Goal: Information Seeking & Learning: Understand process/instructions

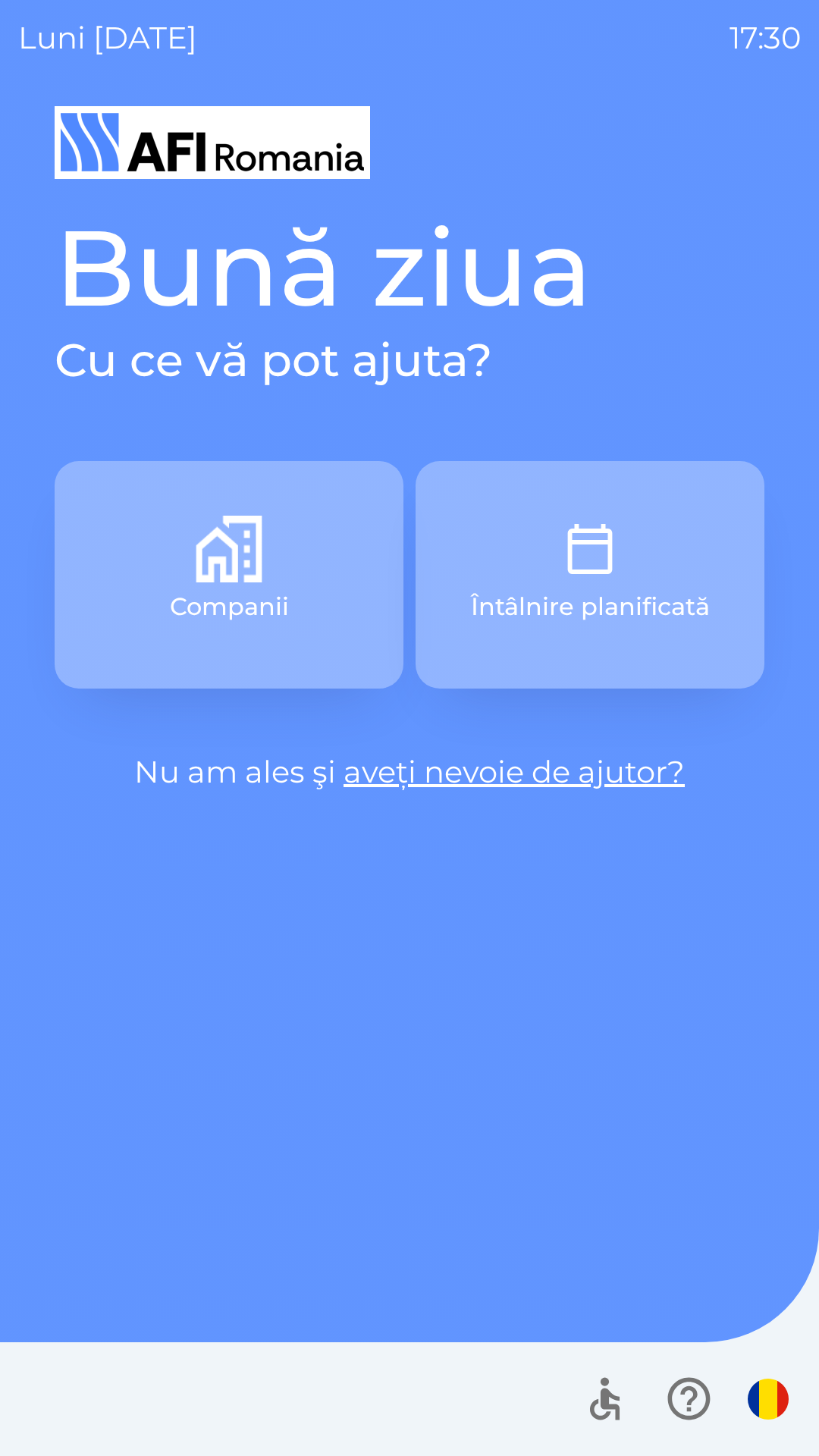
click at [338, 601] on button "Companii" at bounding box center [228, 575] width 349 height 228
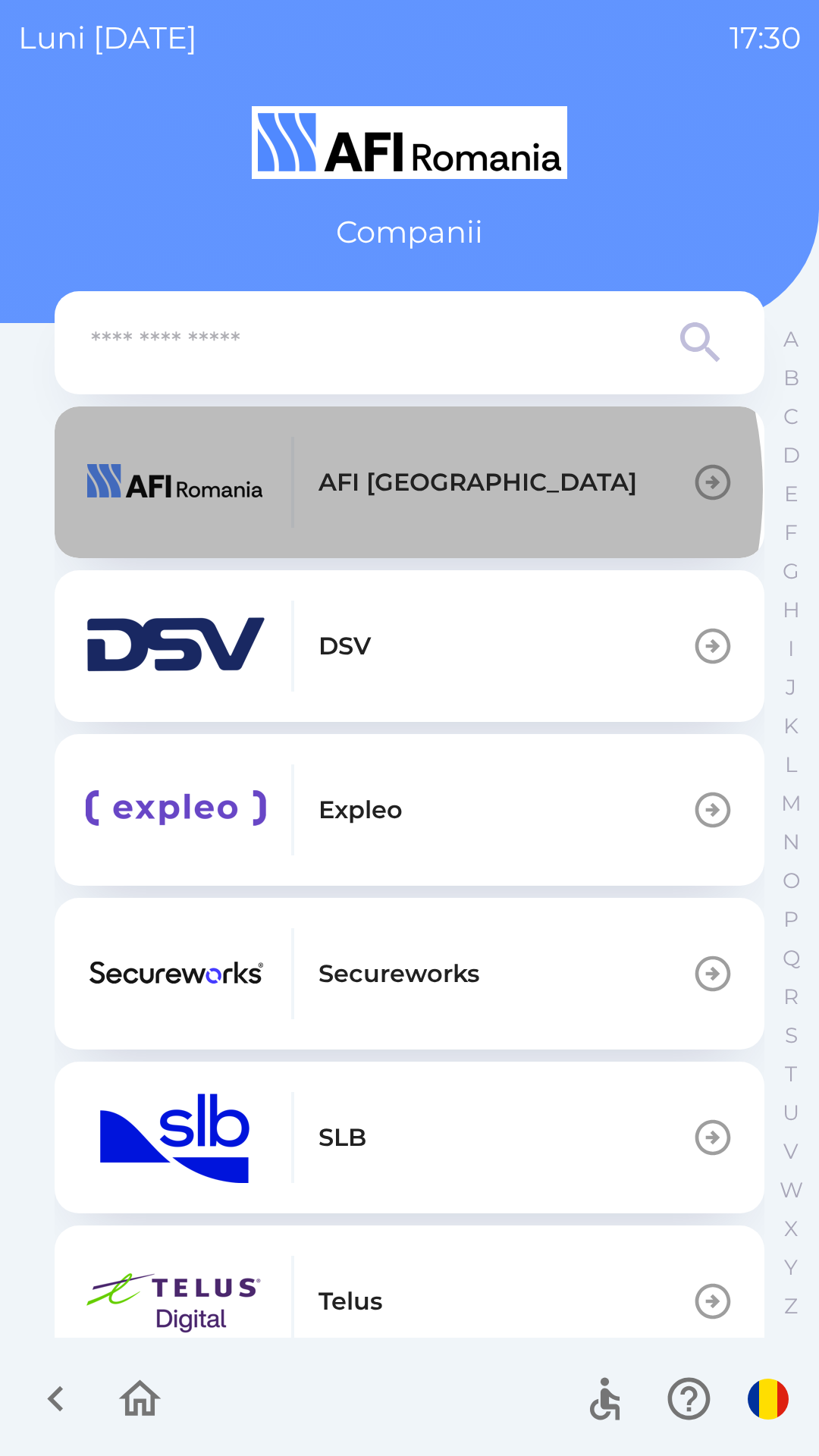
scroll to position [2, 0]
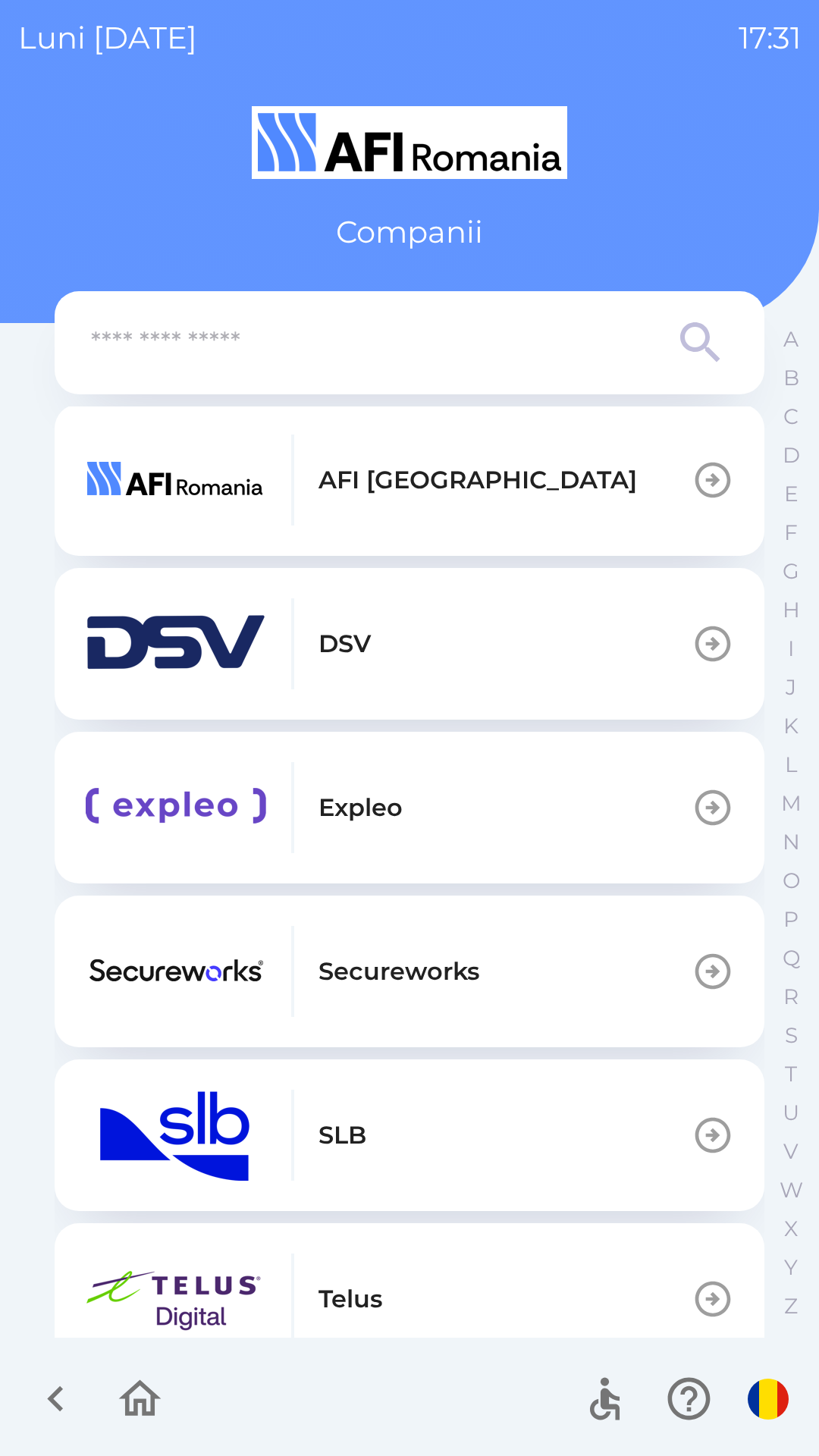
click at [462, 477] on button "AFI [GEOGRAPHIC_DATA]" at bounding box center [409, 480] width 710 height 152
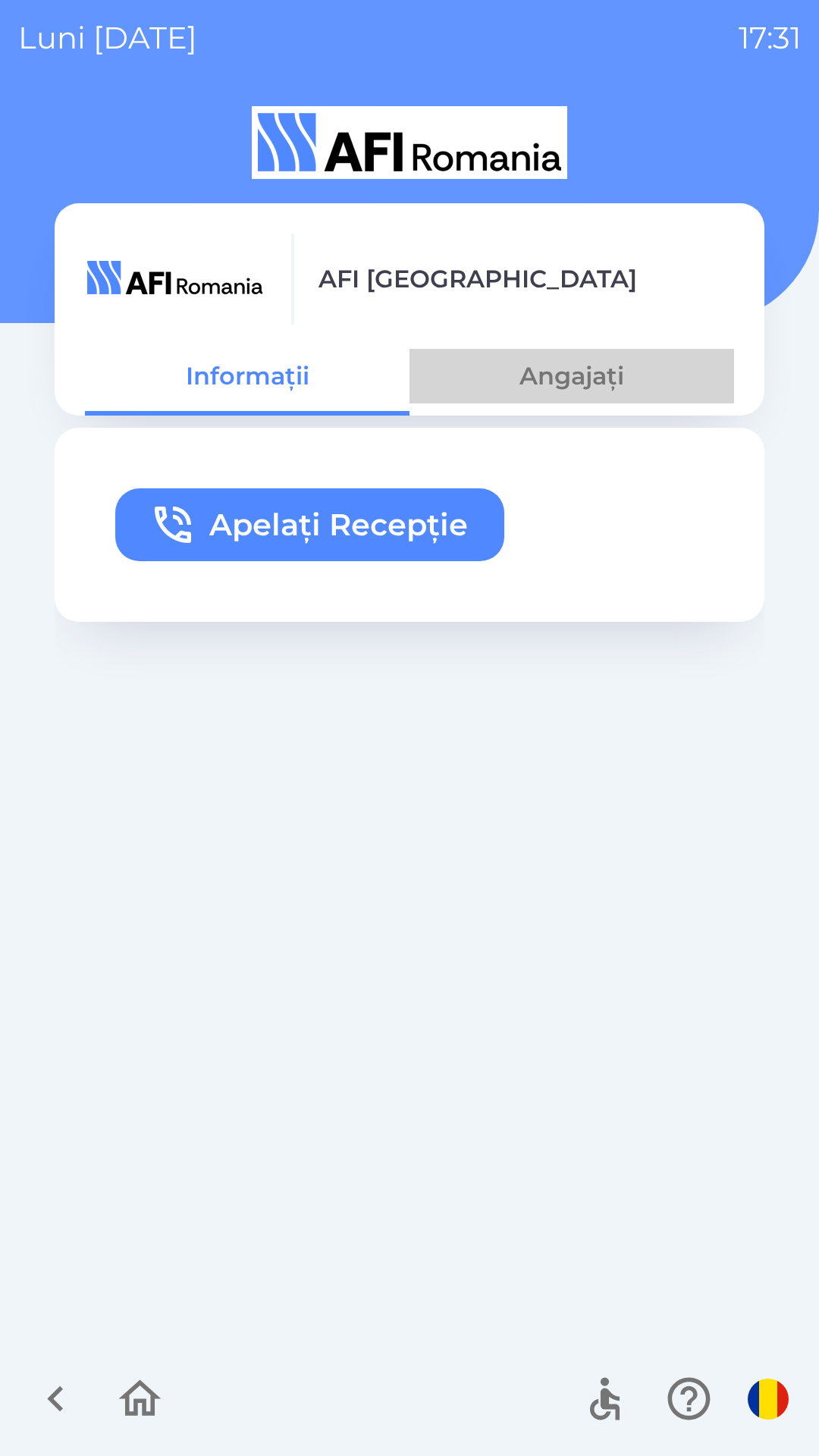
click at [583, 372] on button "Angajați" at bounding box center [571, 376] width 325 height 54
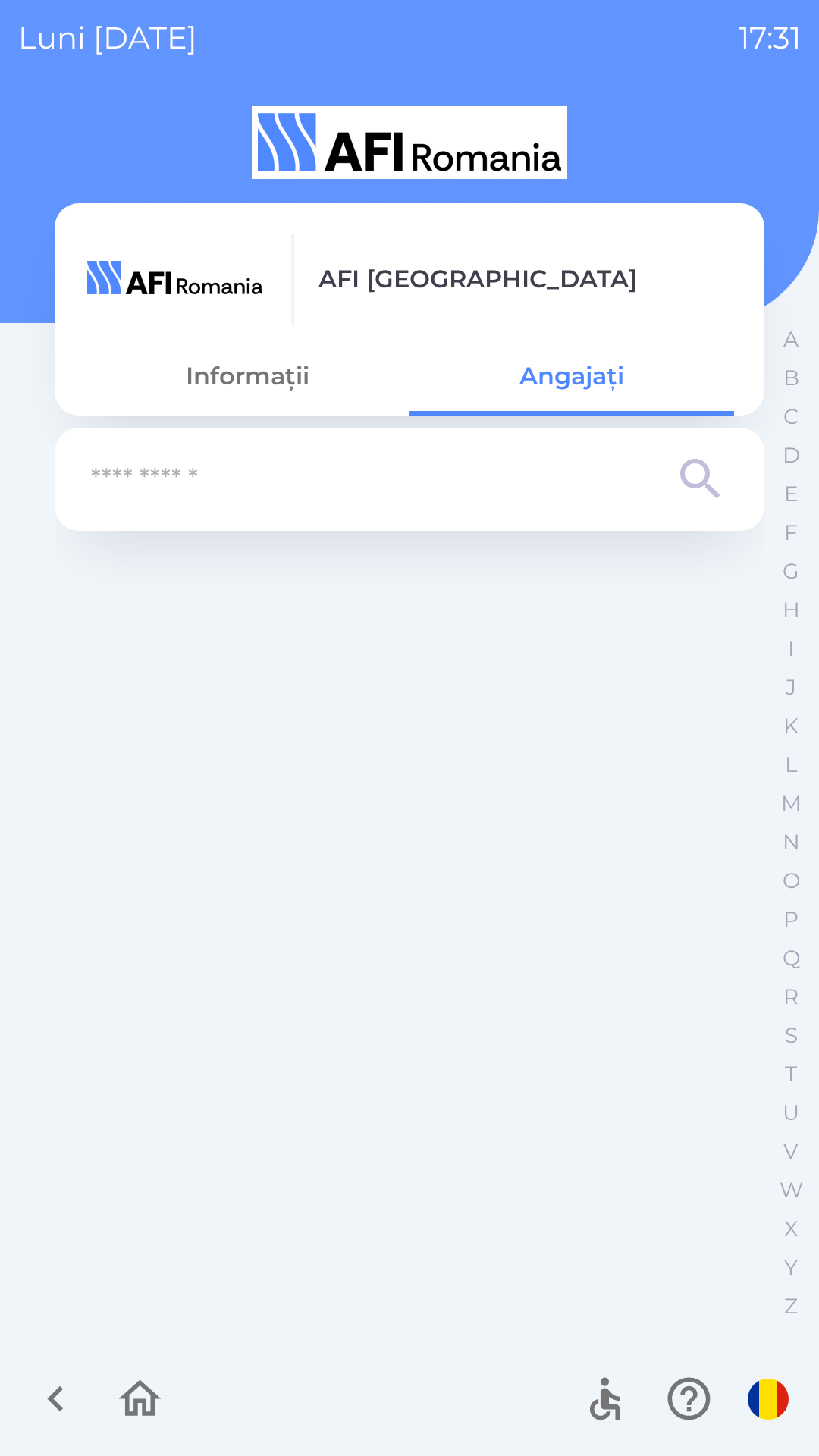
click at [249, 396] on button "Informații" at bounding box center [247, 376] width 325 height 54
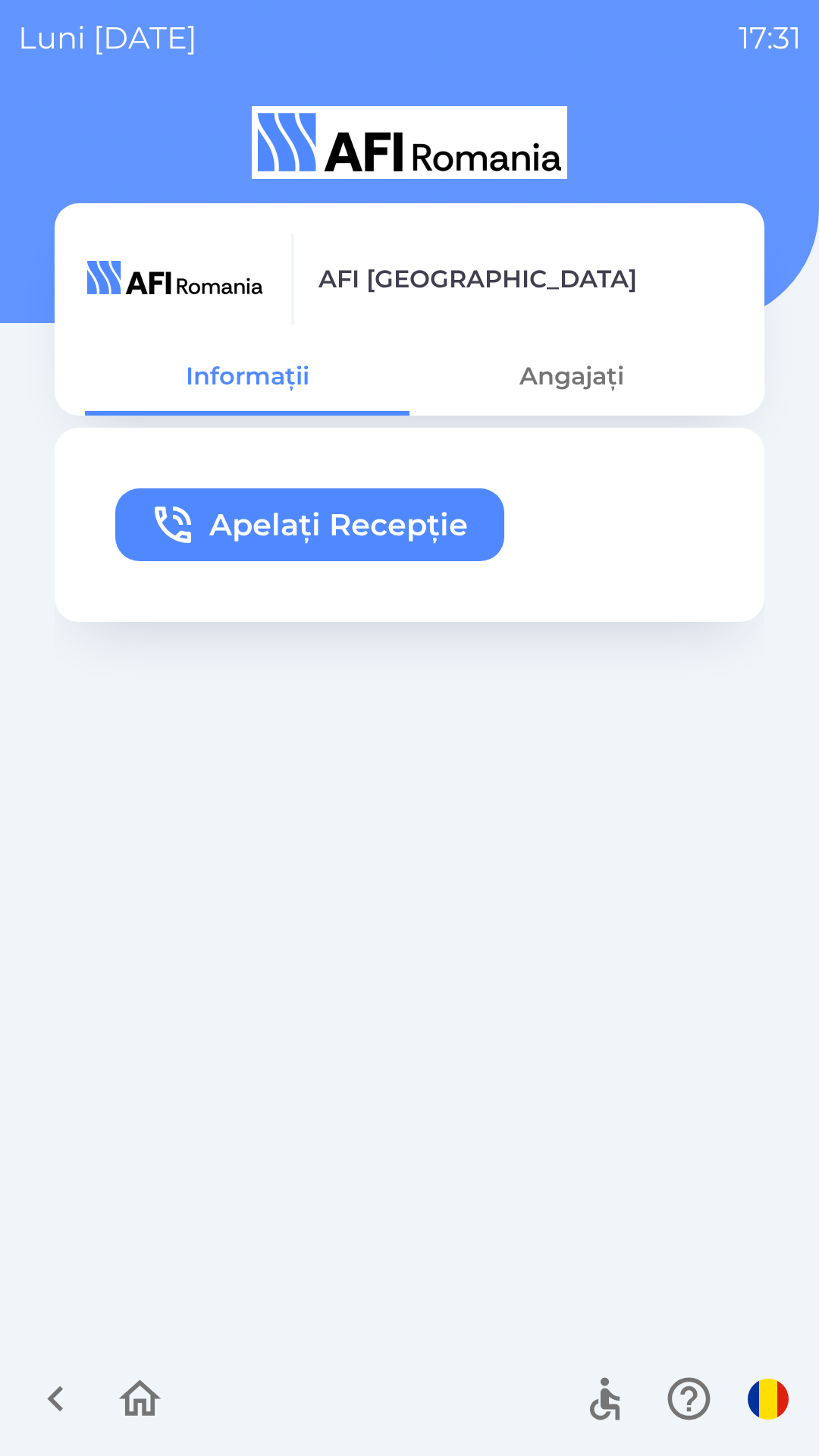
click at [60, 1386] on icon "button" at bounding box center [56, 1399] width 51 height 51
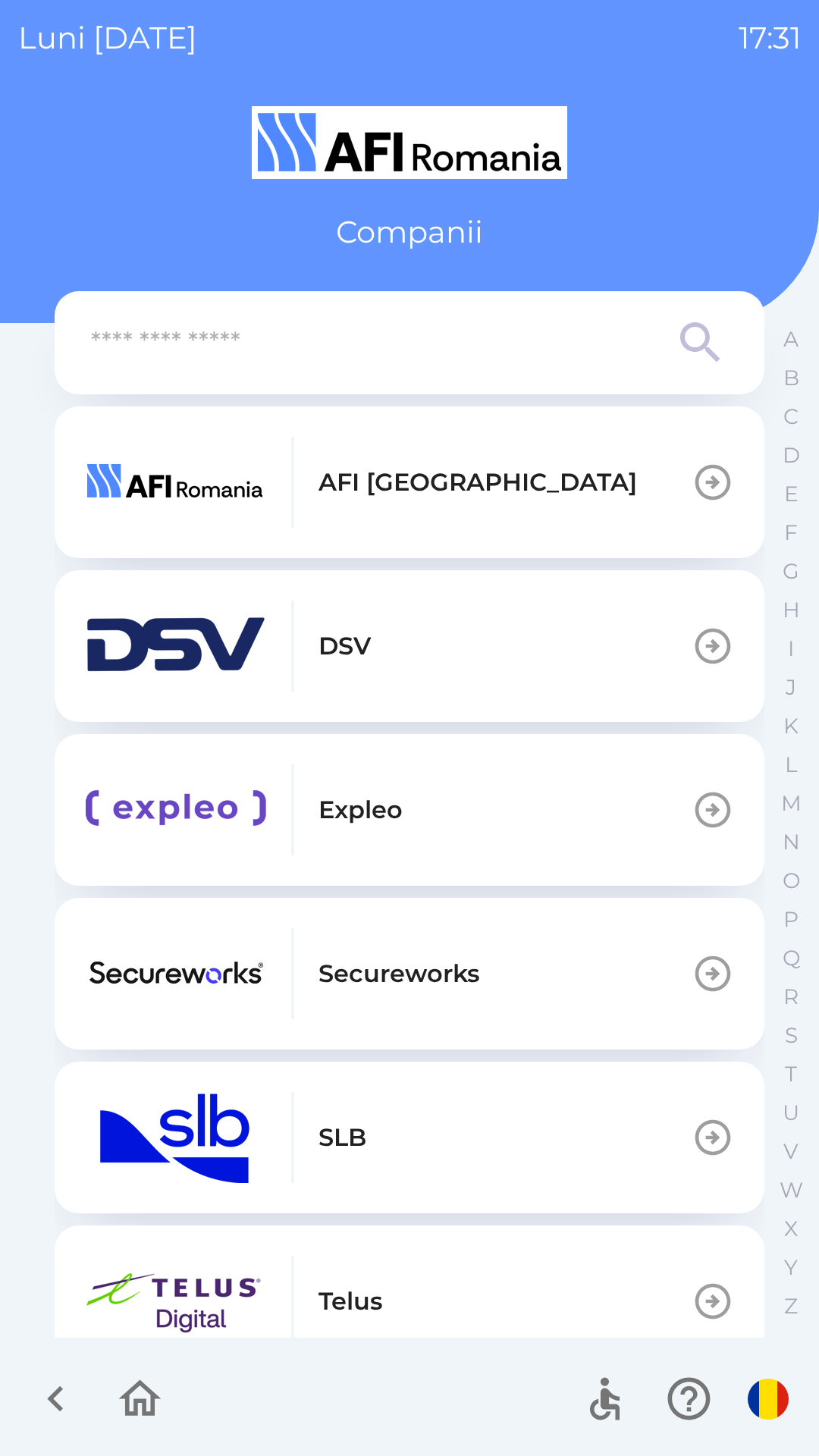
click at [121, 649] on img "button" at bounding box center [176, 645] width 182 height 91
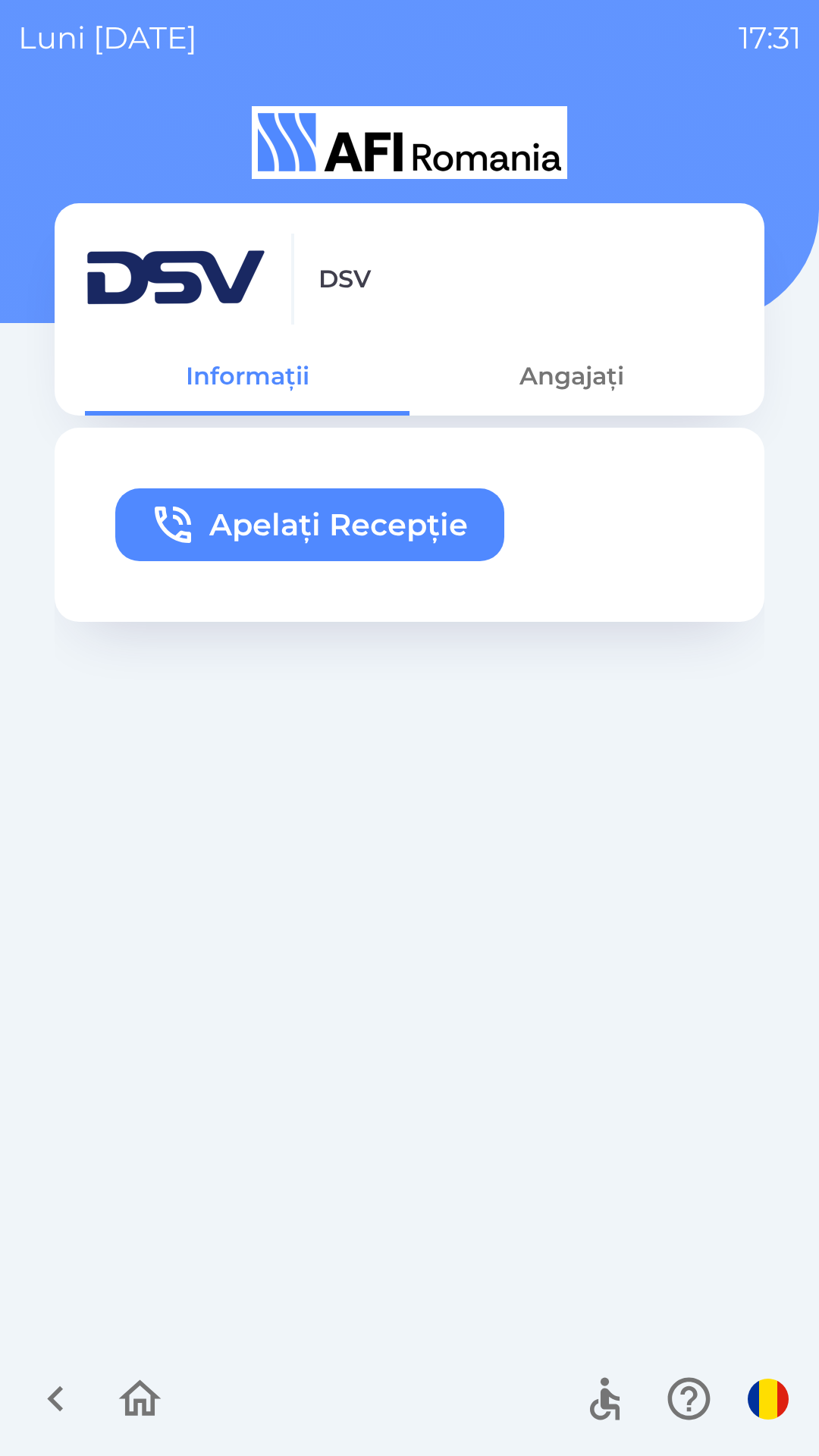
click at [56, 1387] on icon "button" at bounding box center [56, 1399] width 51 height 51
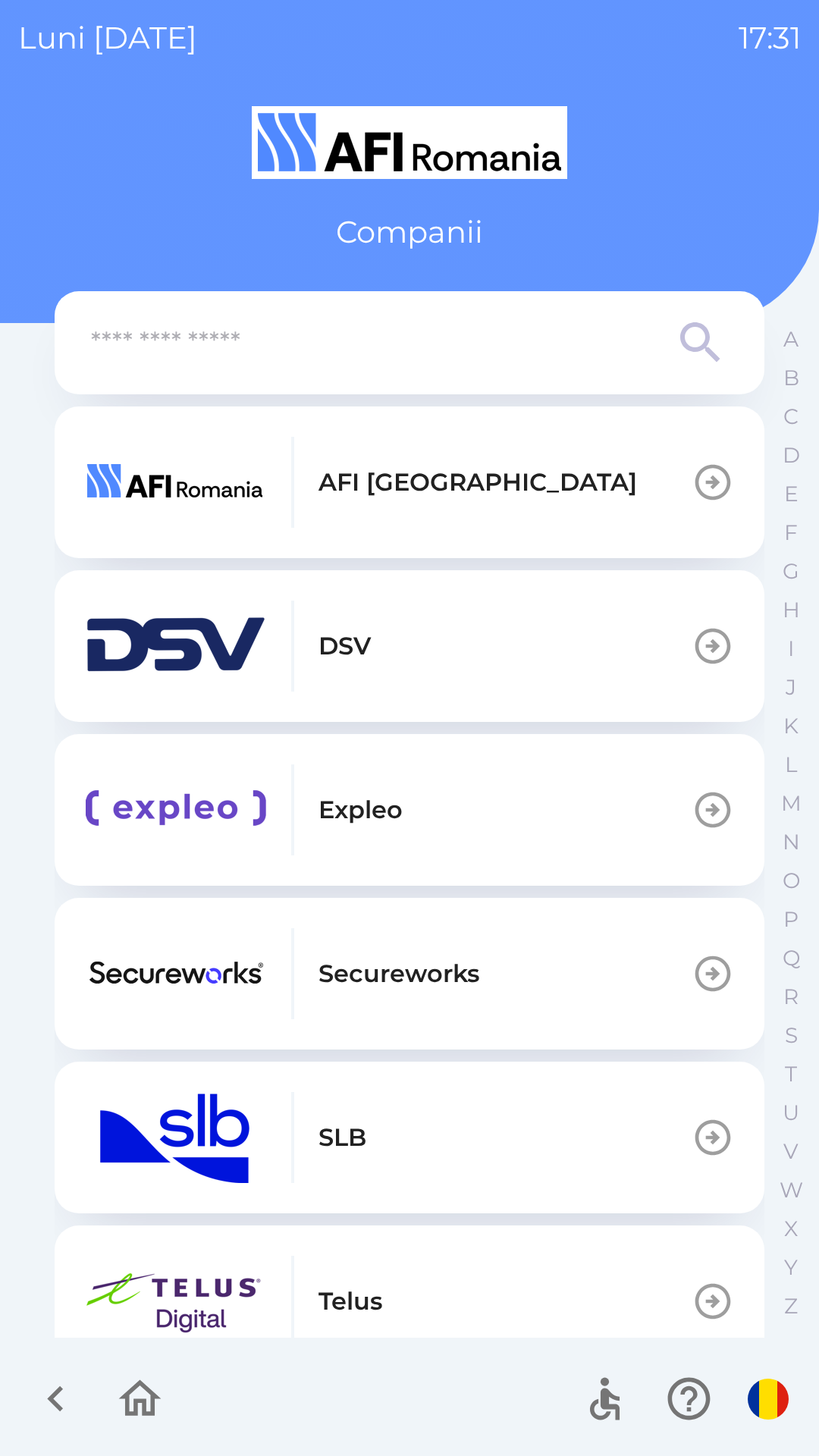
click at [194, 991] on img "button" at bounding box center [176, 973] width 182 height 91
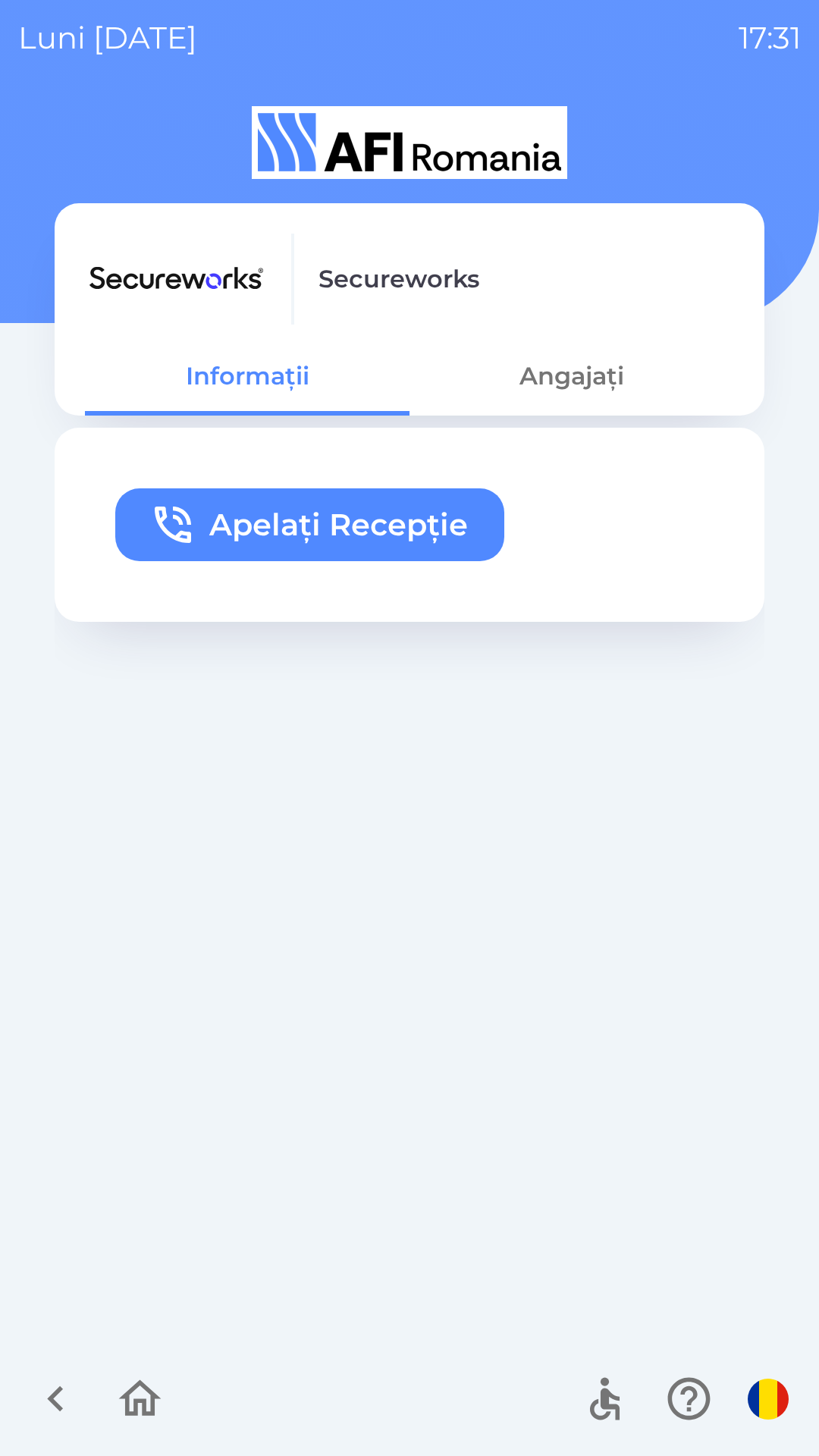
click at [59, 1453] on div at bounding box center [410, 1399] width 819 height 114
click at [58, 1380] on icon "button" at bounding box center [56, 1399] width 51 height 51
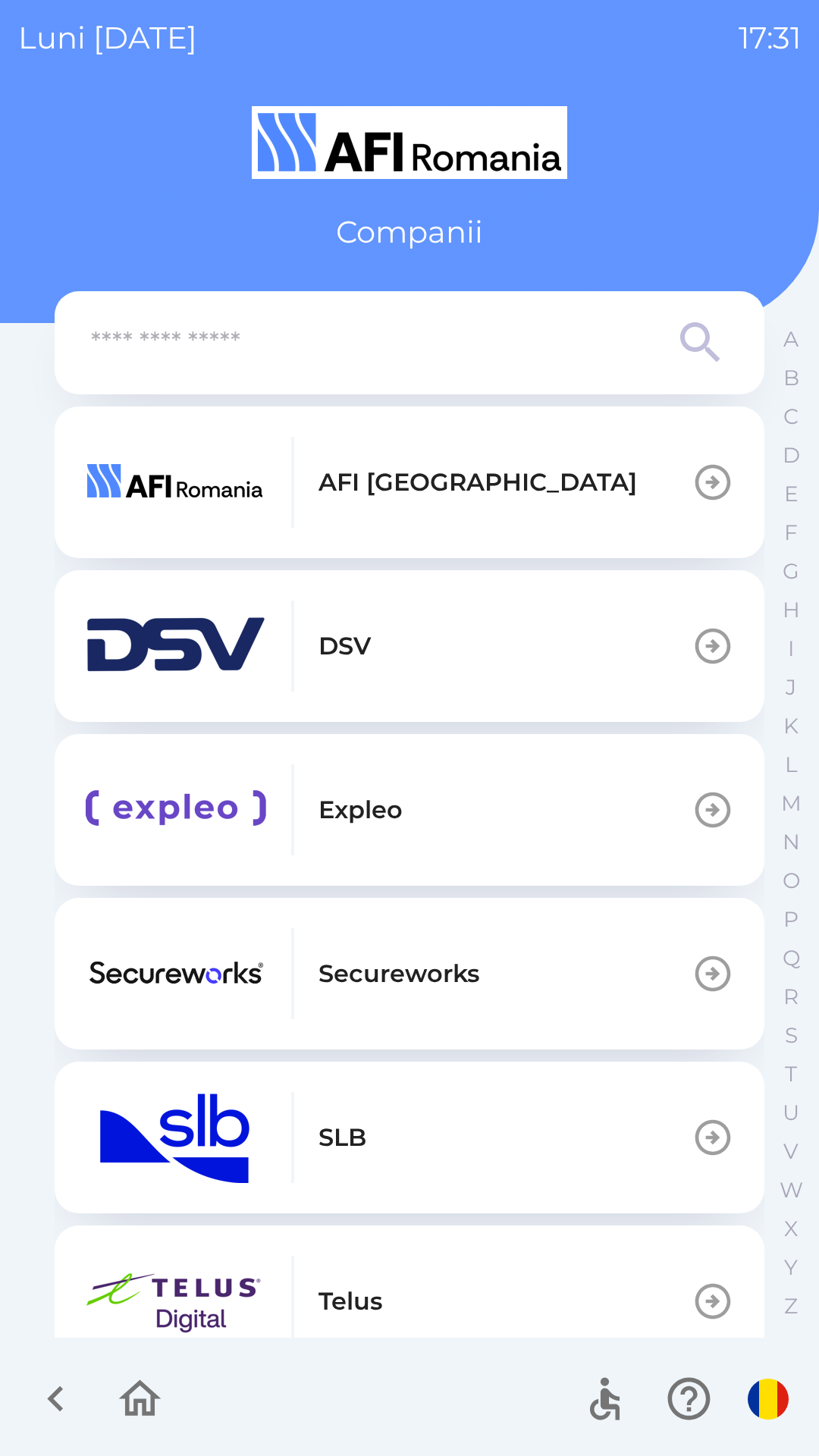
click at [193, 1230] on button "Telus" at bounding box center [409, 1301] width 710 height 152
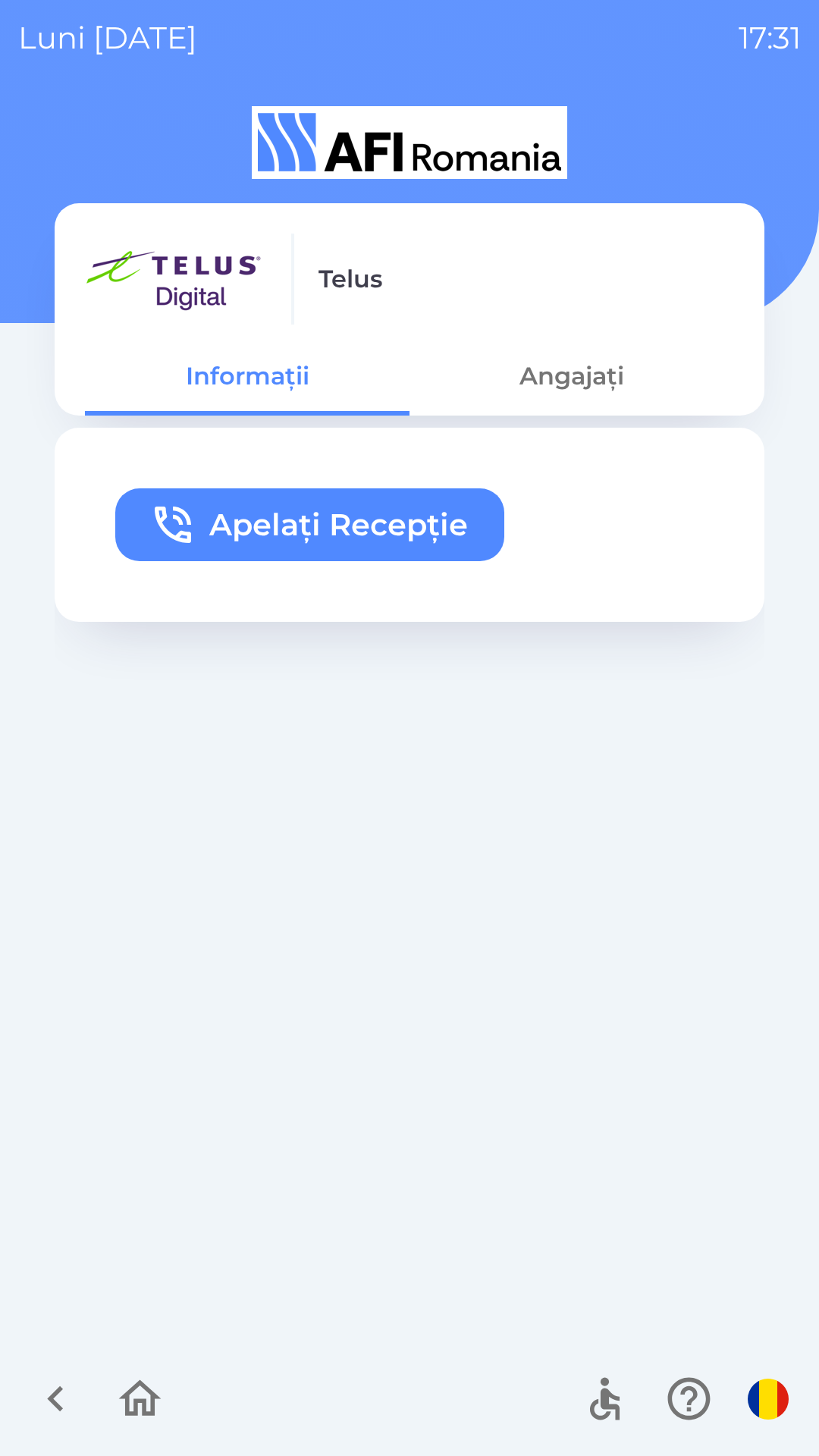
click at [31, 1403] on icon "button" at bounding box center [56, 1399] width 51 height 51
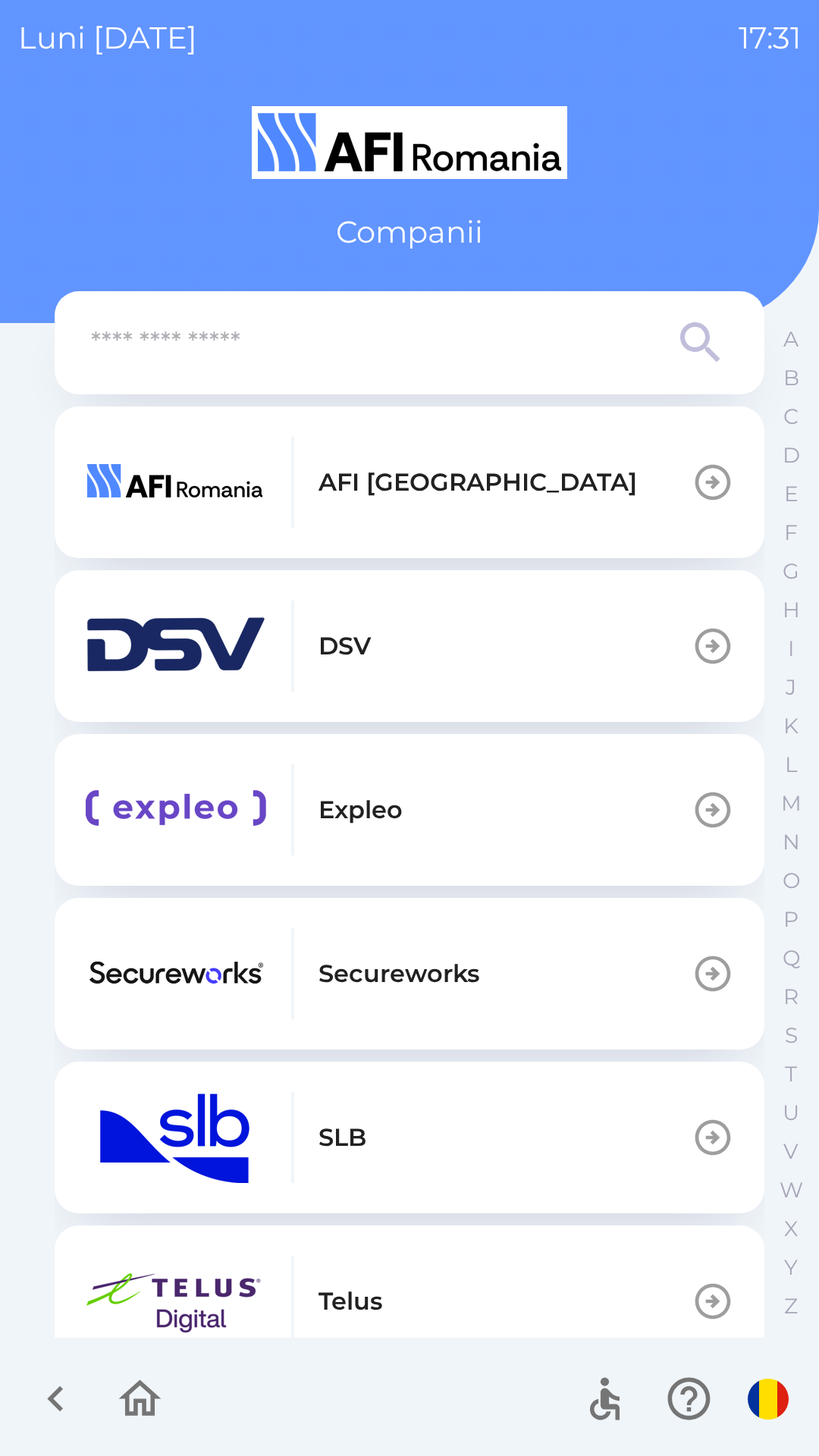
click at [108, 1124] on img "button" at bounding box center [176, 1137] width 182 height 91
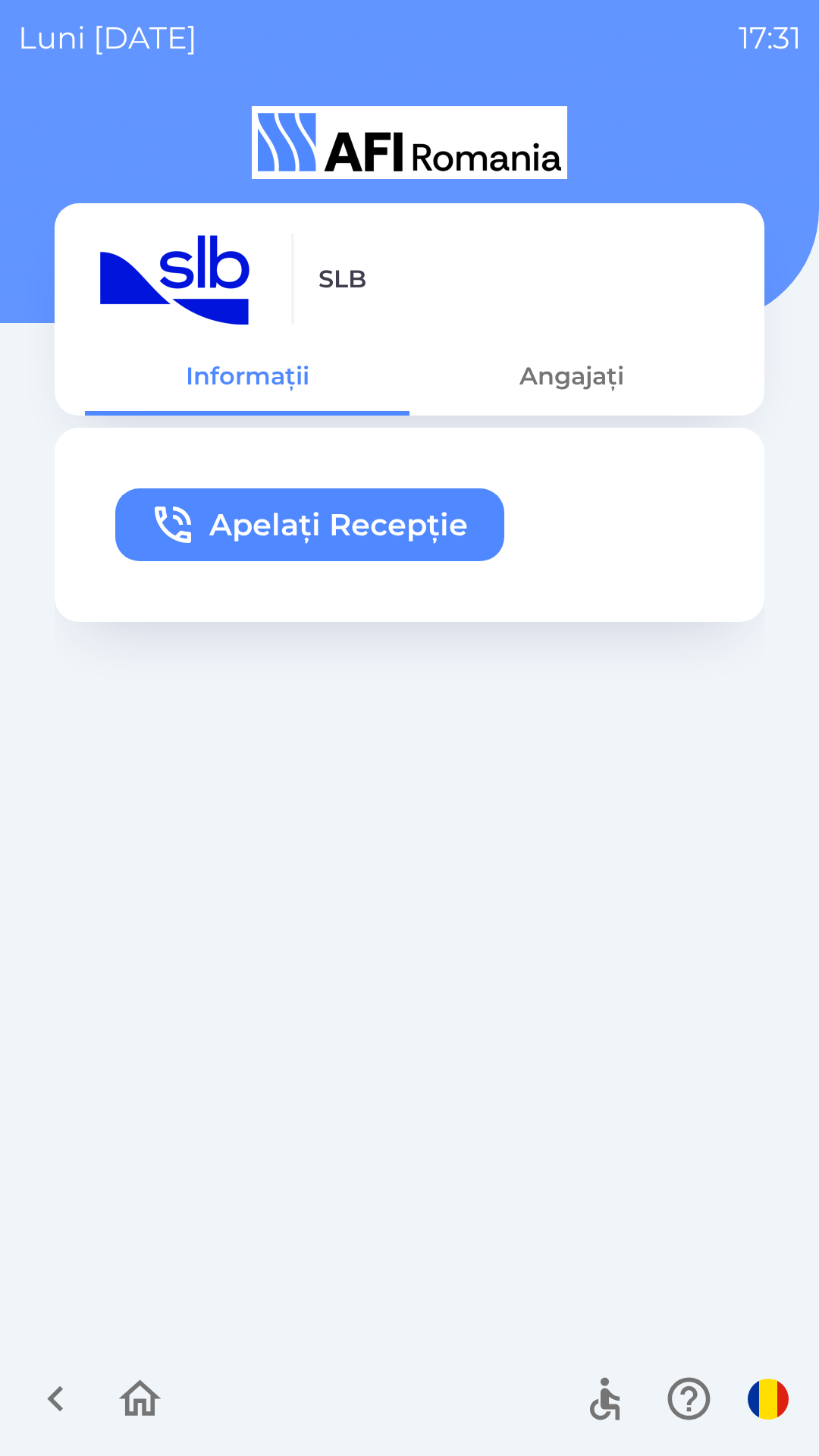
click at [39, 1406] on icon "button" at bounding box center [56, 1399] width 51 height 51
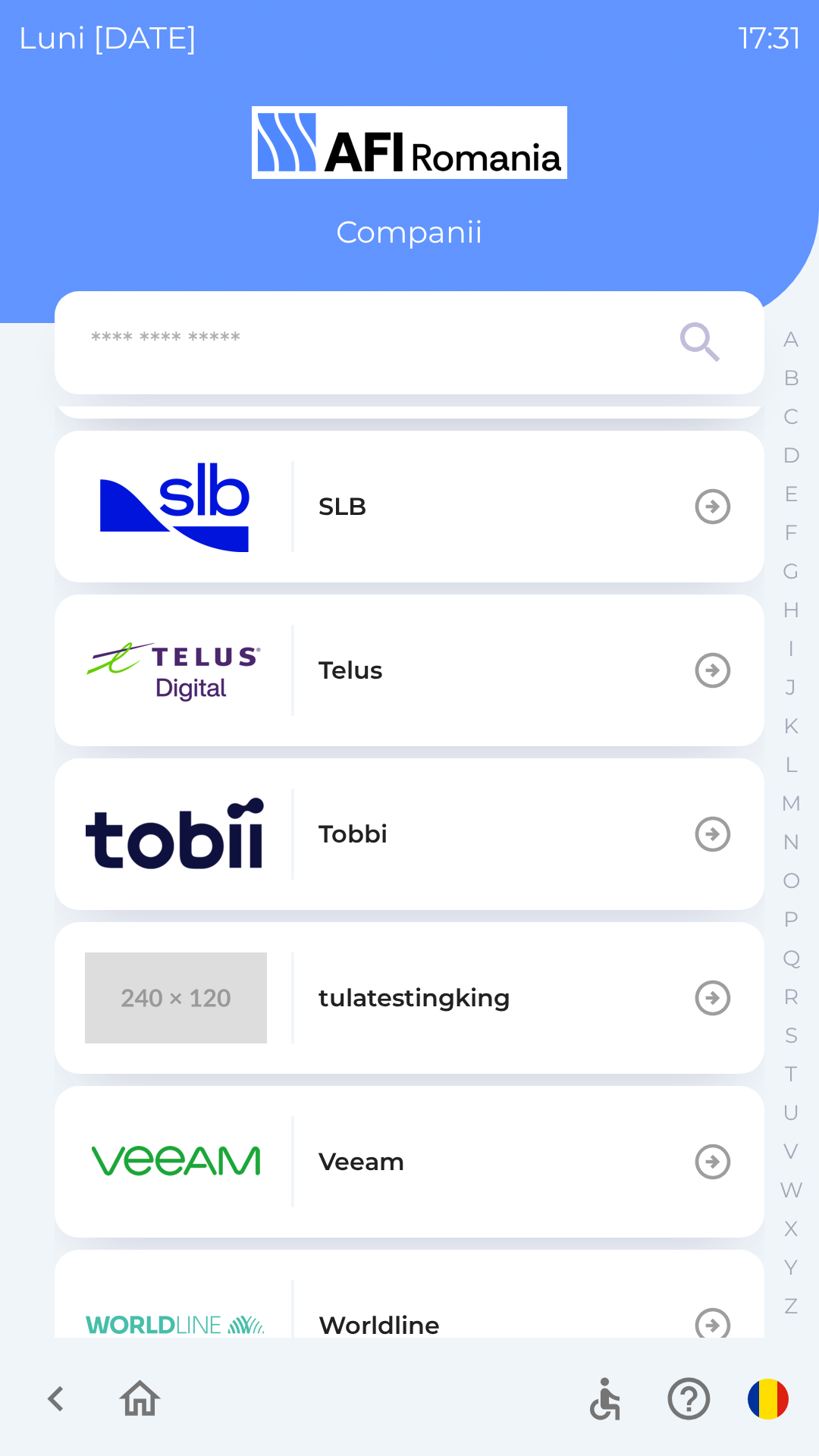
scroll to position [694, 0]
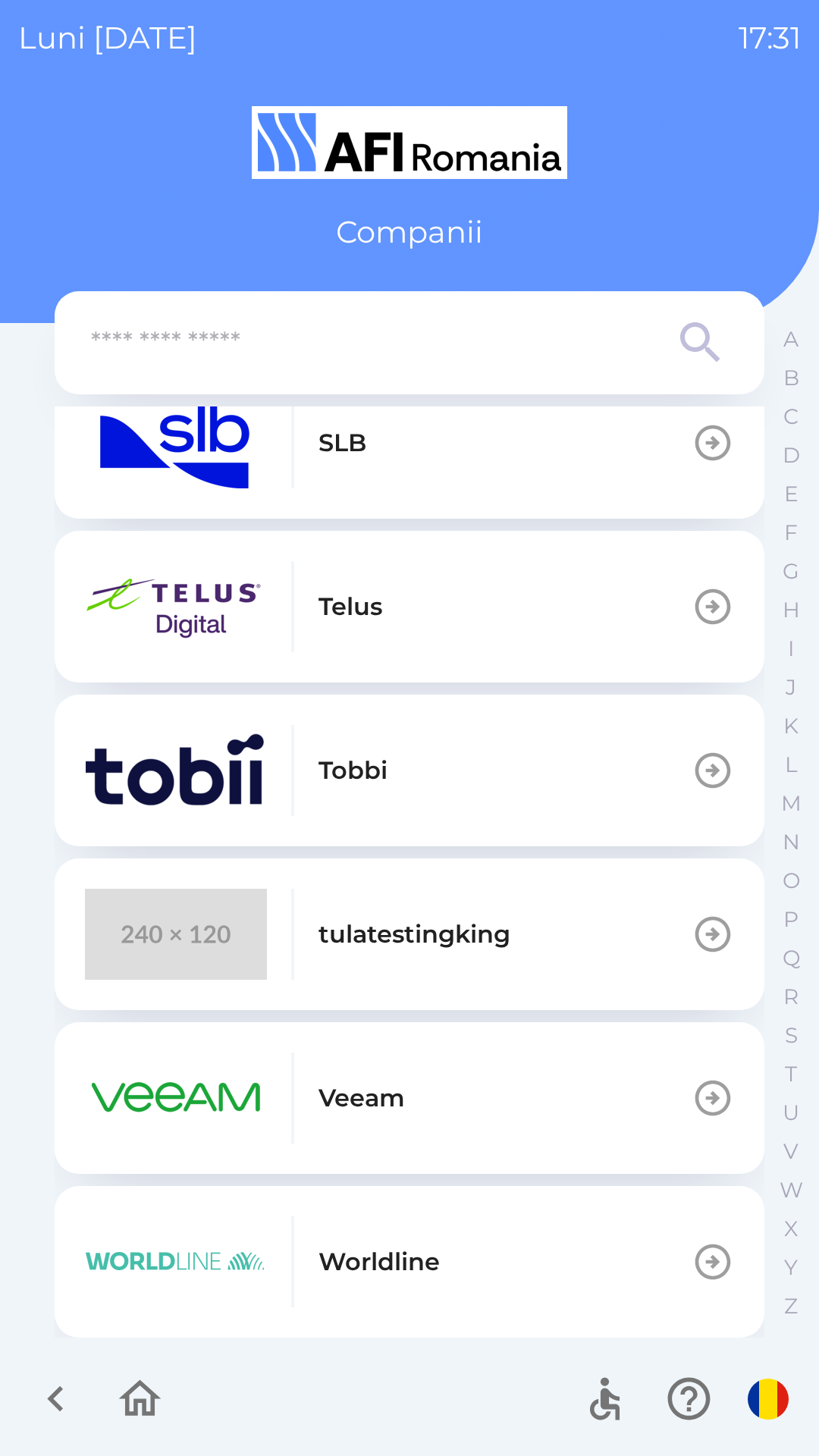
click at [163, 1257] on img "button" at bounding box center [176, 1261] width 182 height 91
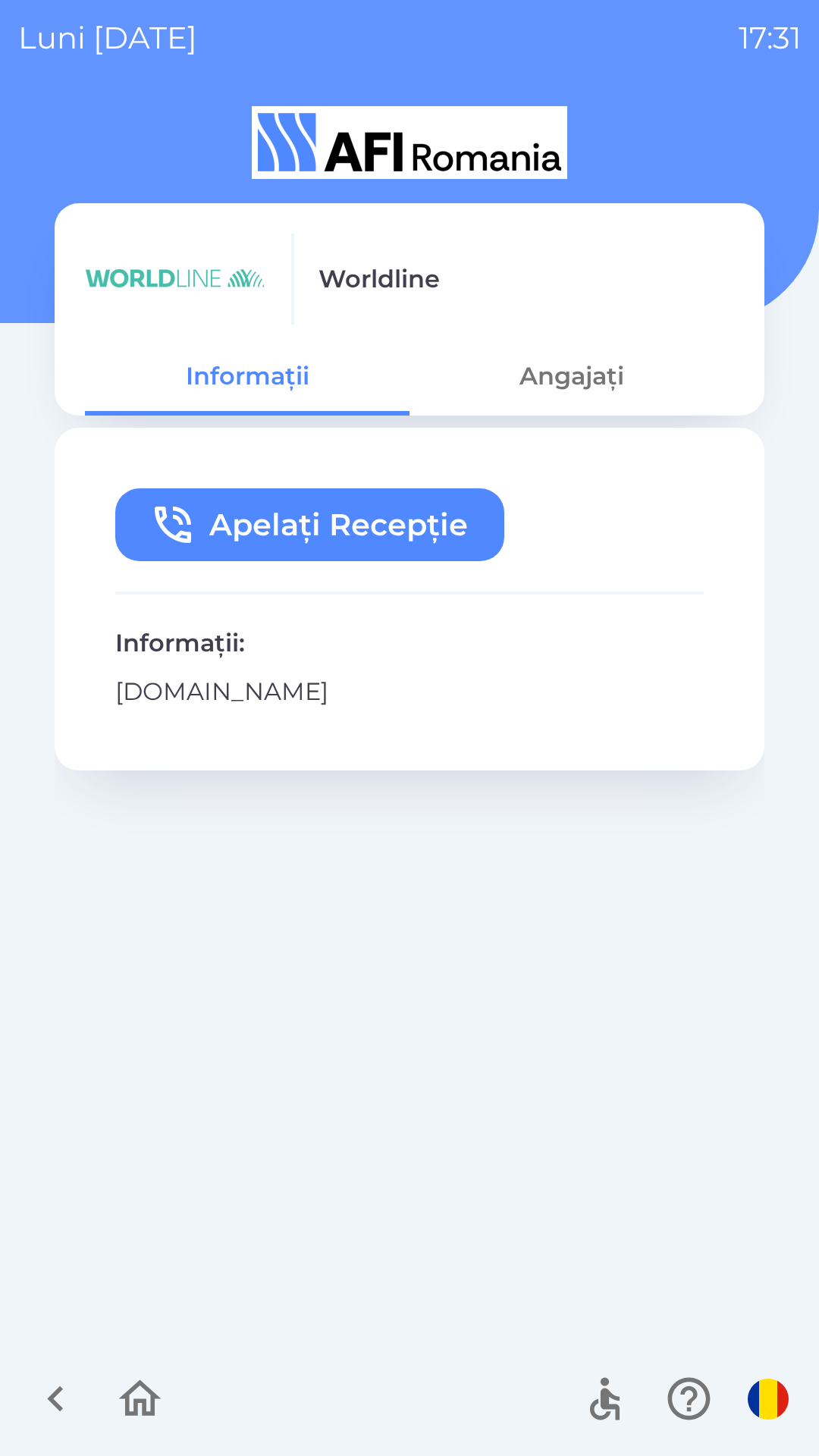
click at [28, 1389] on button "button" at bounding box center [56, 1399] width 63 height 63
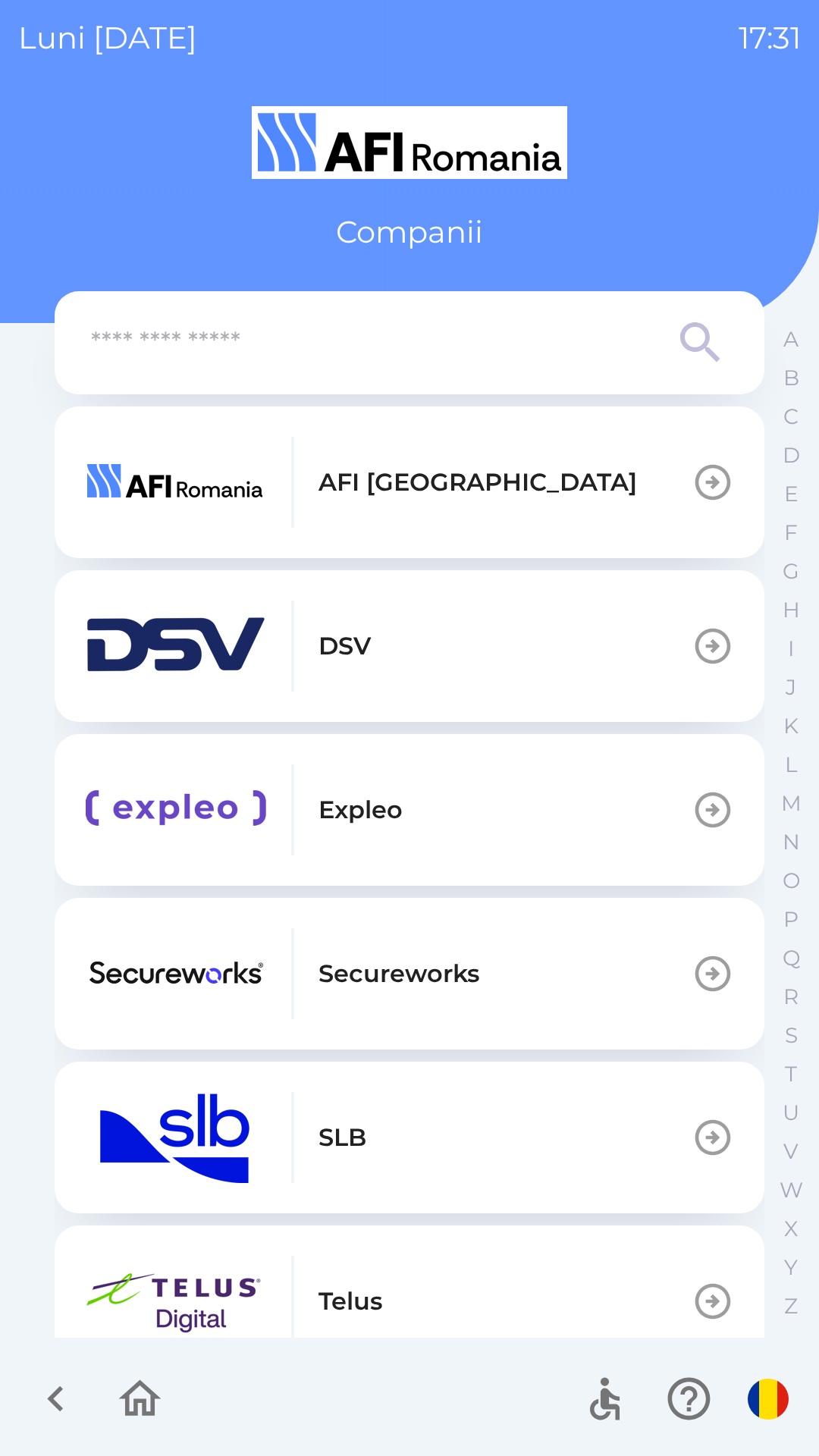
click at [147, 1300] on img "button" at bounding box center [176, 1301] width 182 height 91
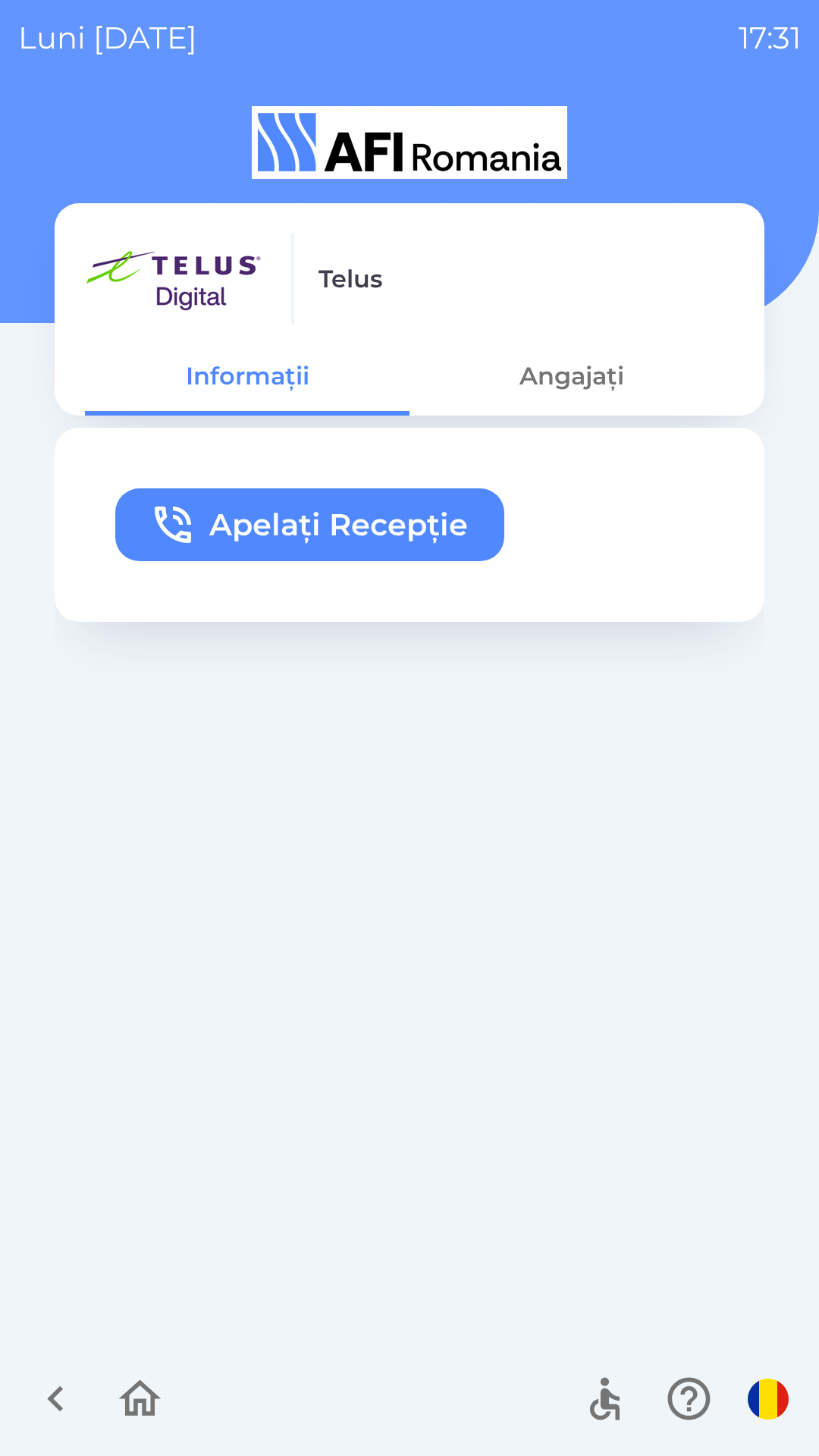
click at [16, 1346] on div at bounding box center [410, 1399] width 819 height 114
click at [32, 1387] on icon "button" at bounding box center [56, 1399] width 51 height 51
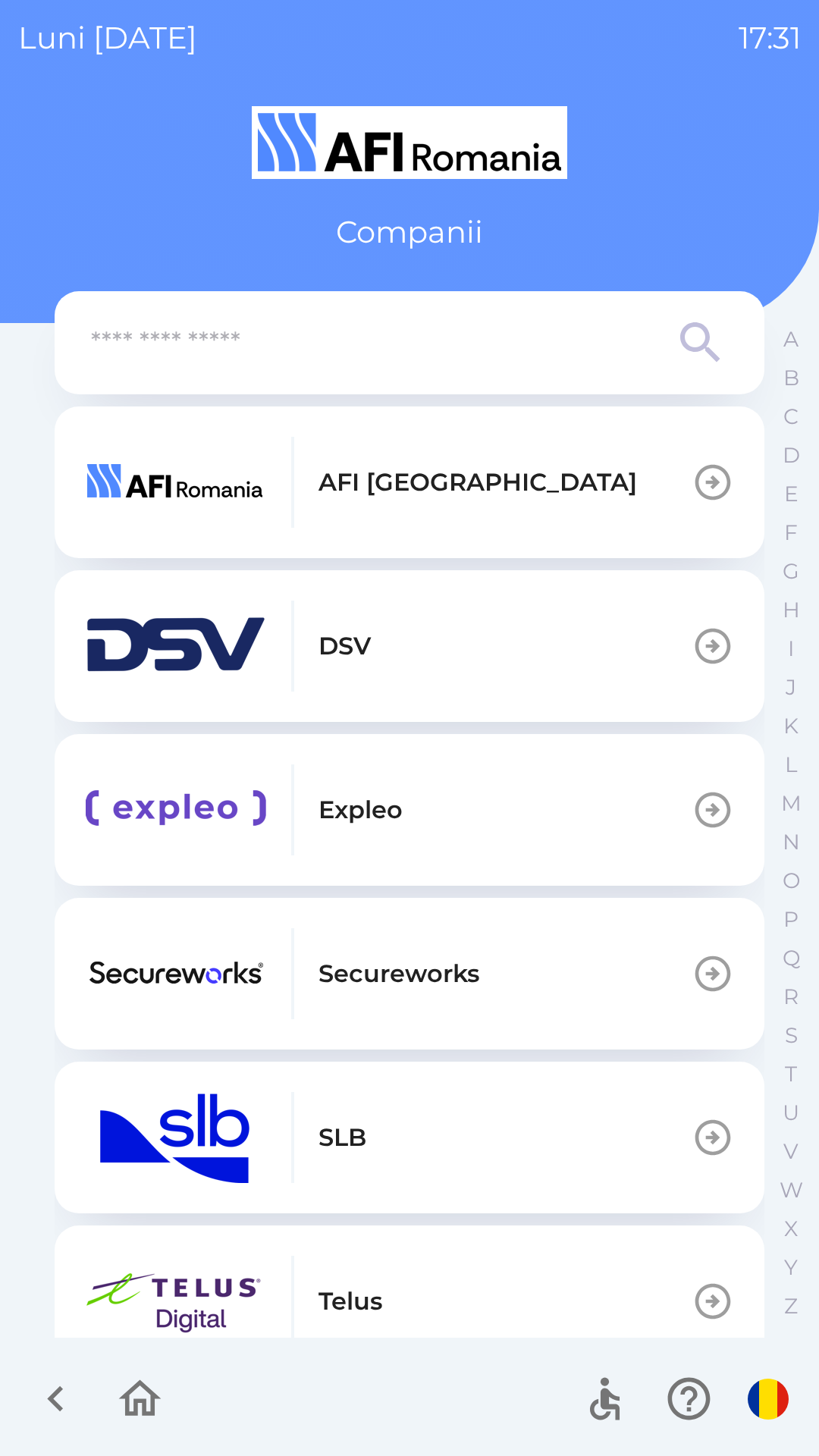
click at [116, 1148] on img "button" at bounding box center [176, 1137] width 182 height 91
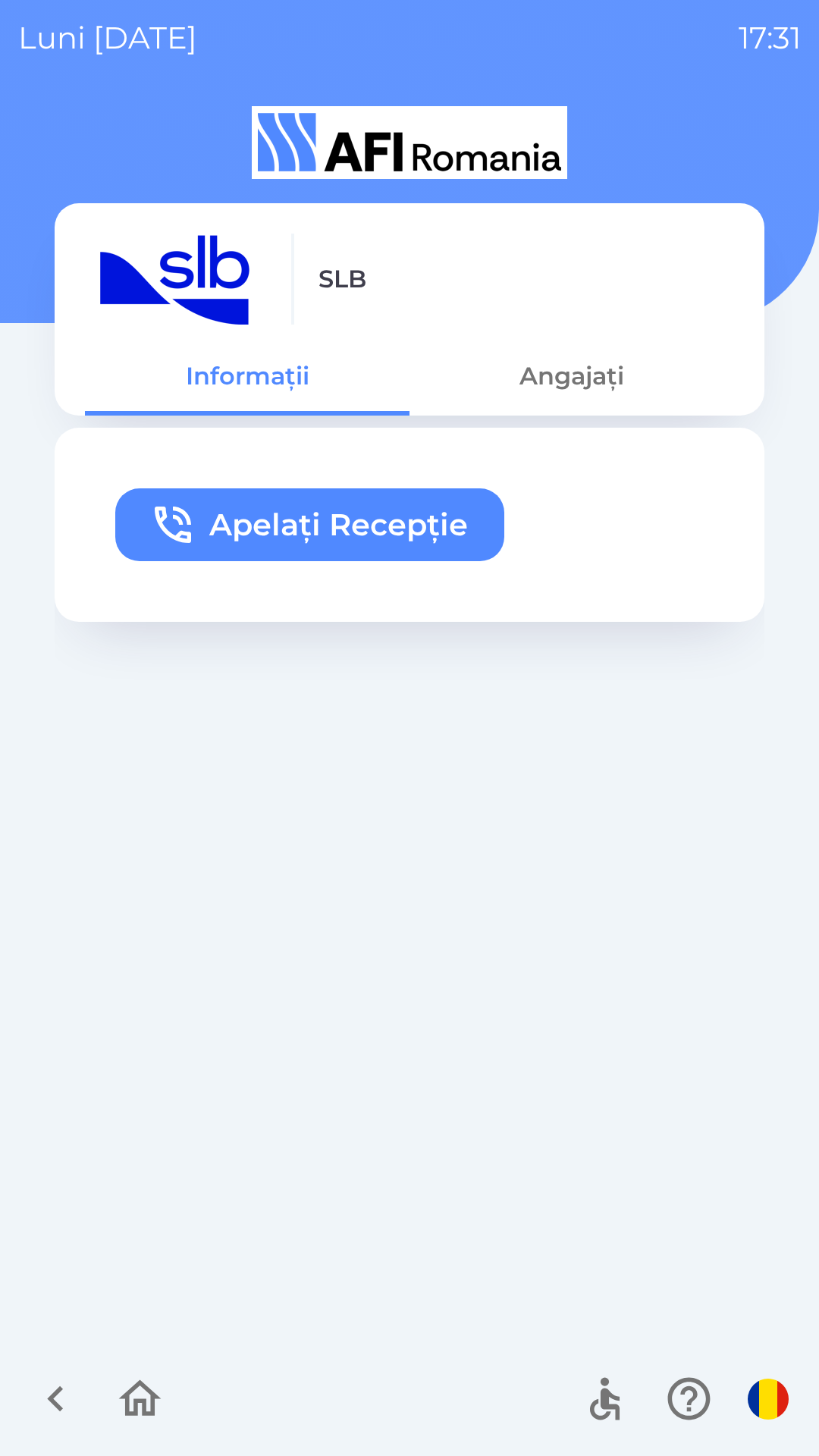
click at [27, 1386] on button "button" at bounding box center [56, 1399] width 63 height 63
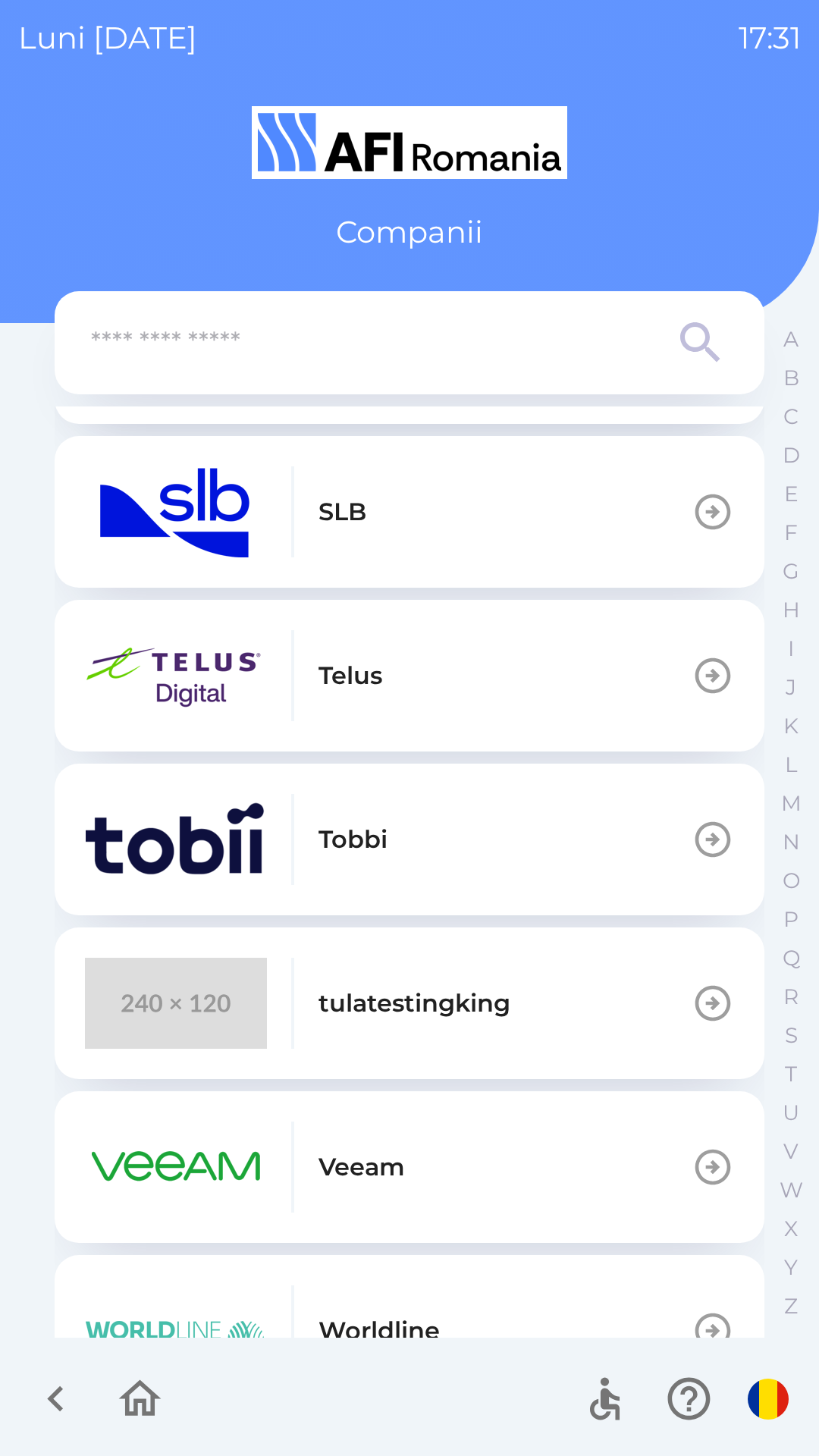
scroll to position [694, 0]
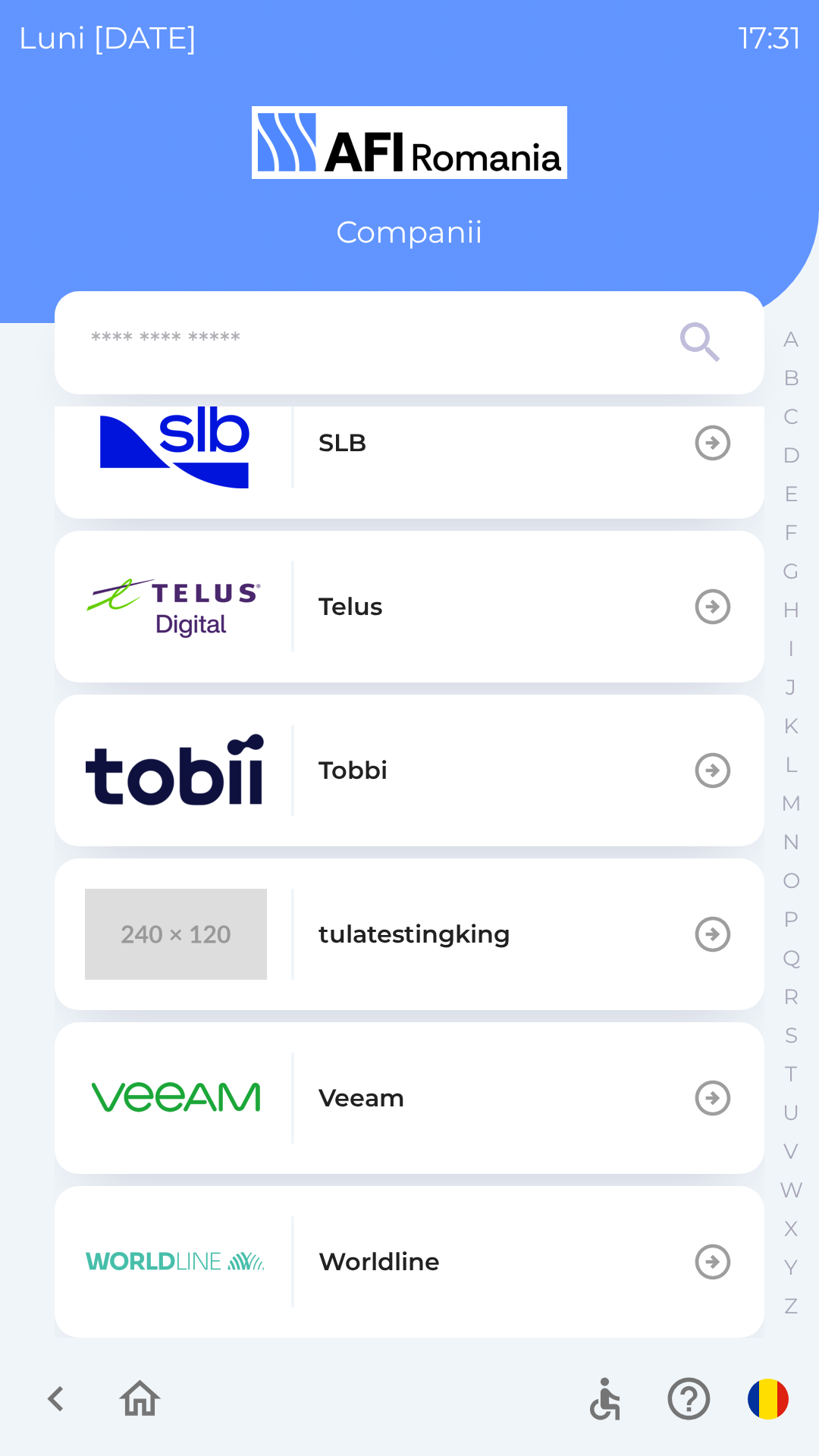
click at [148, 960] on img "button" at bounding box center [176, 934] width 182 height 91
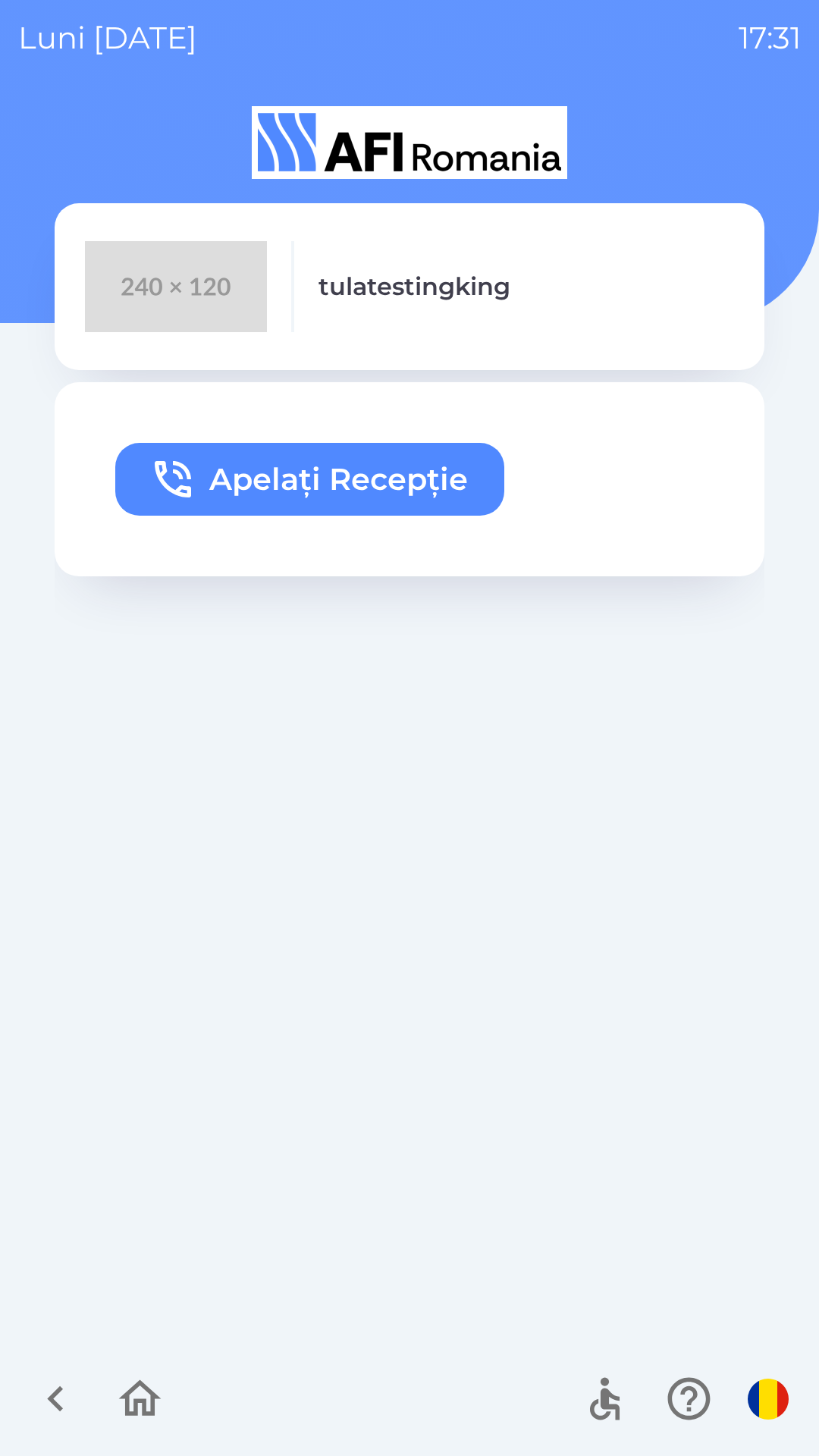
click at [59, 1379] on icon "button" at bounding box center [56, 1399] width 51 height 51
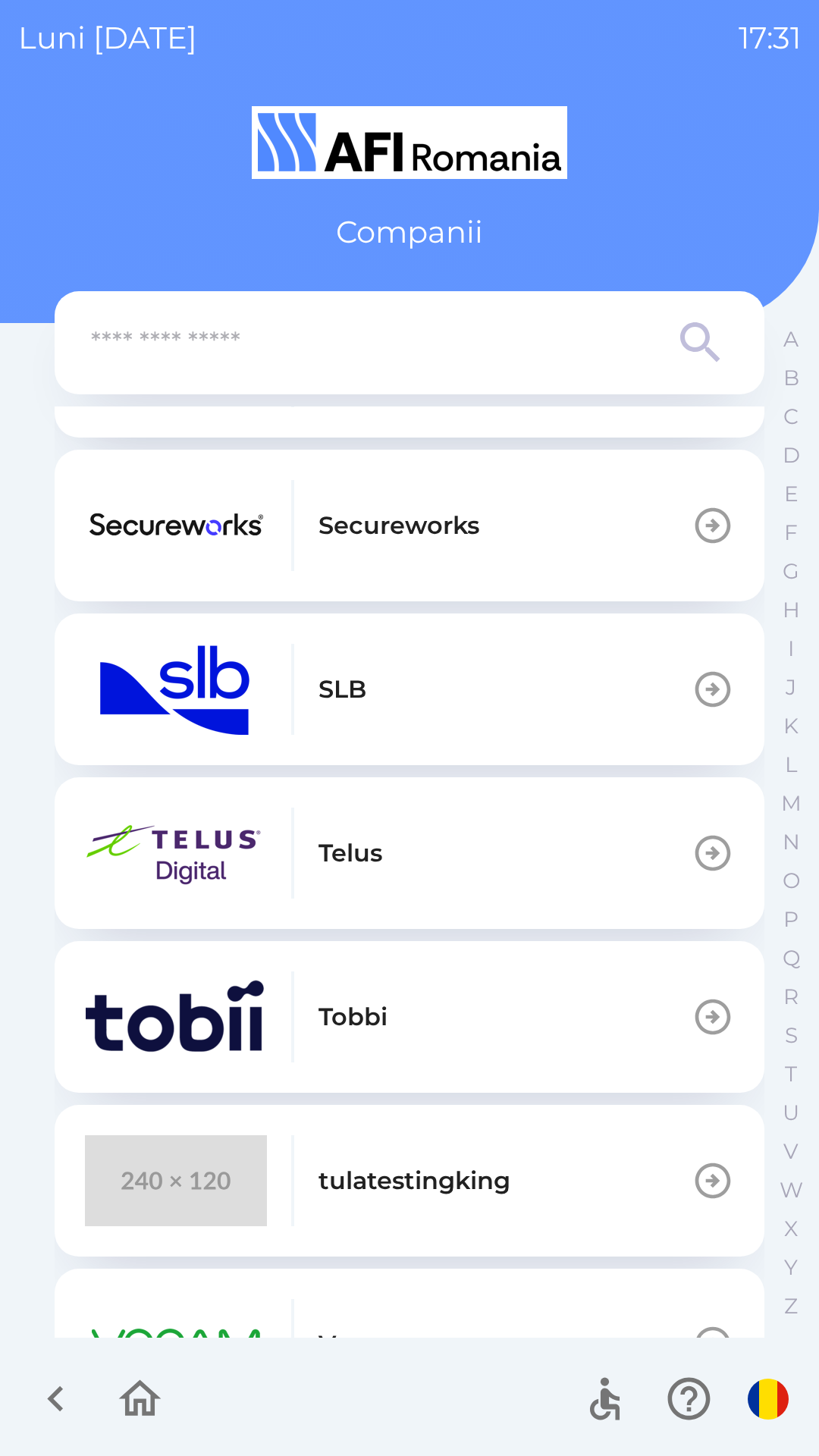
scroll to position [694, 0]
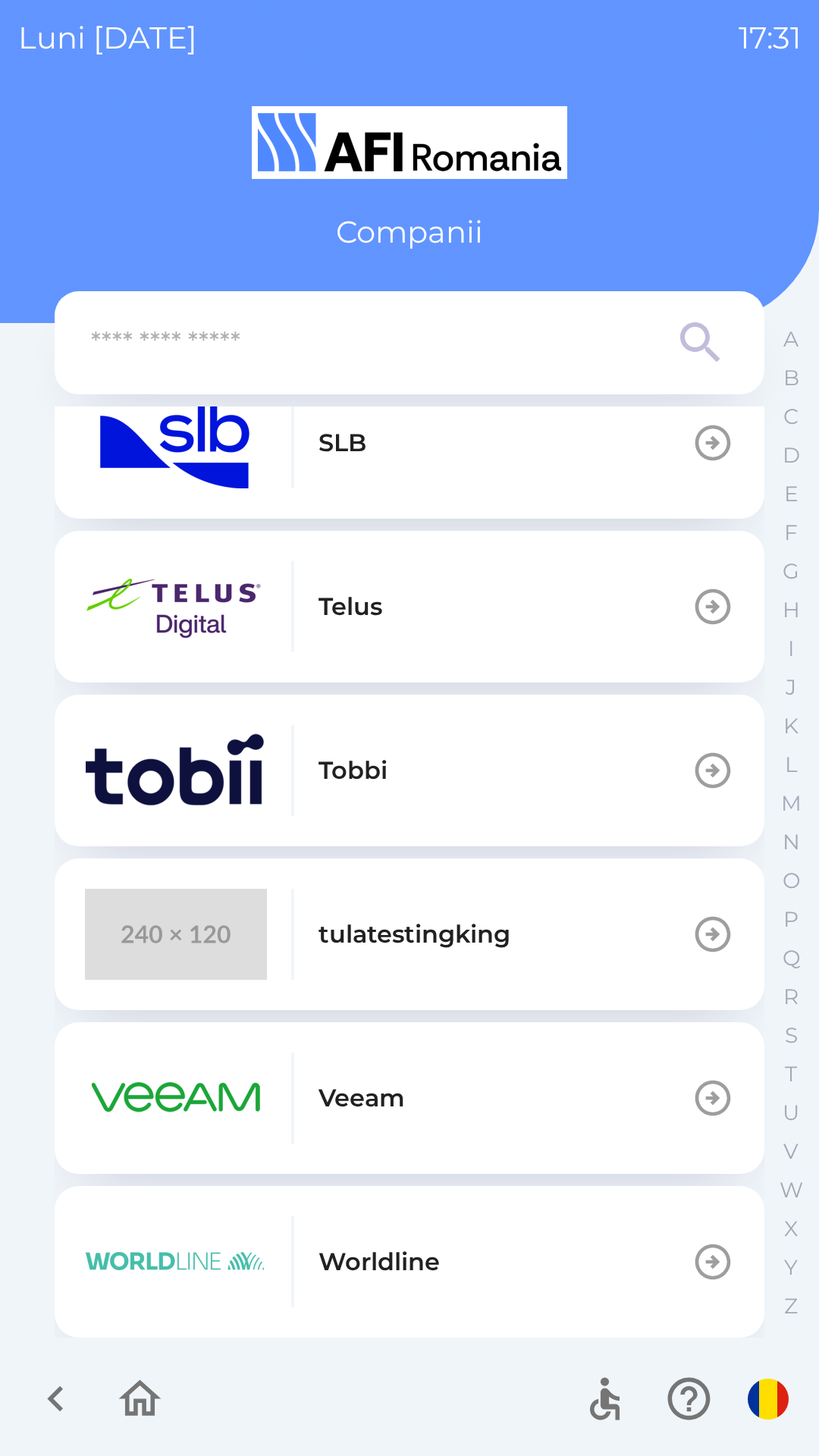
click at [163, 1078] on img "button" at bounding box center [176, 1098] width 182 height 91
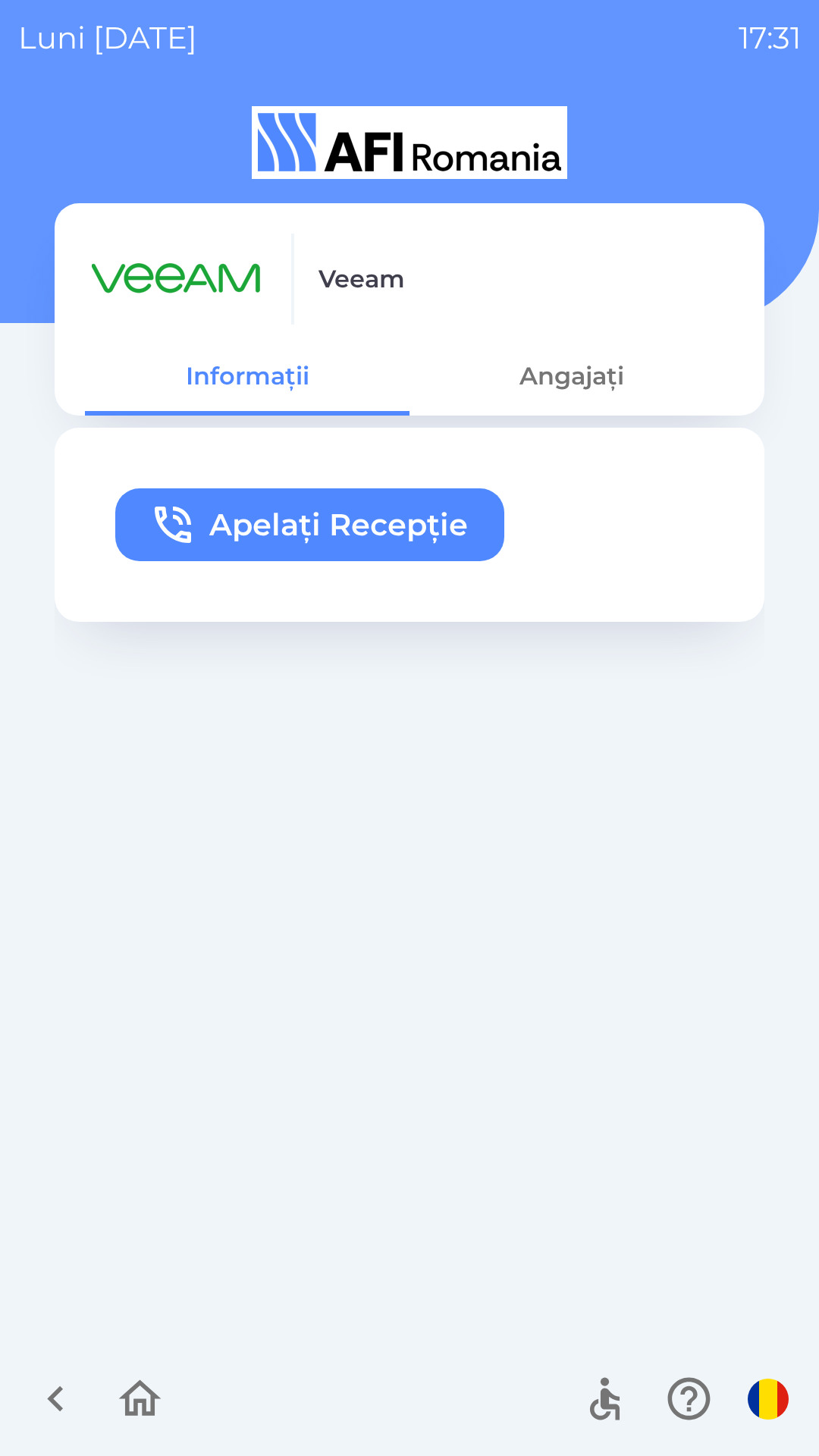
click at [42, 1403] on icon "button" at bounding box center [56, 1399] width 51 height 51
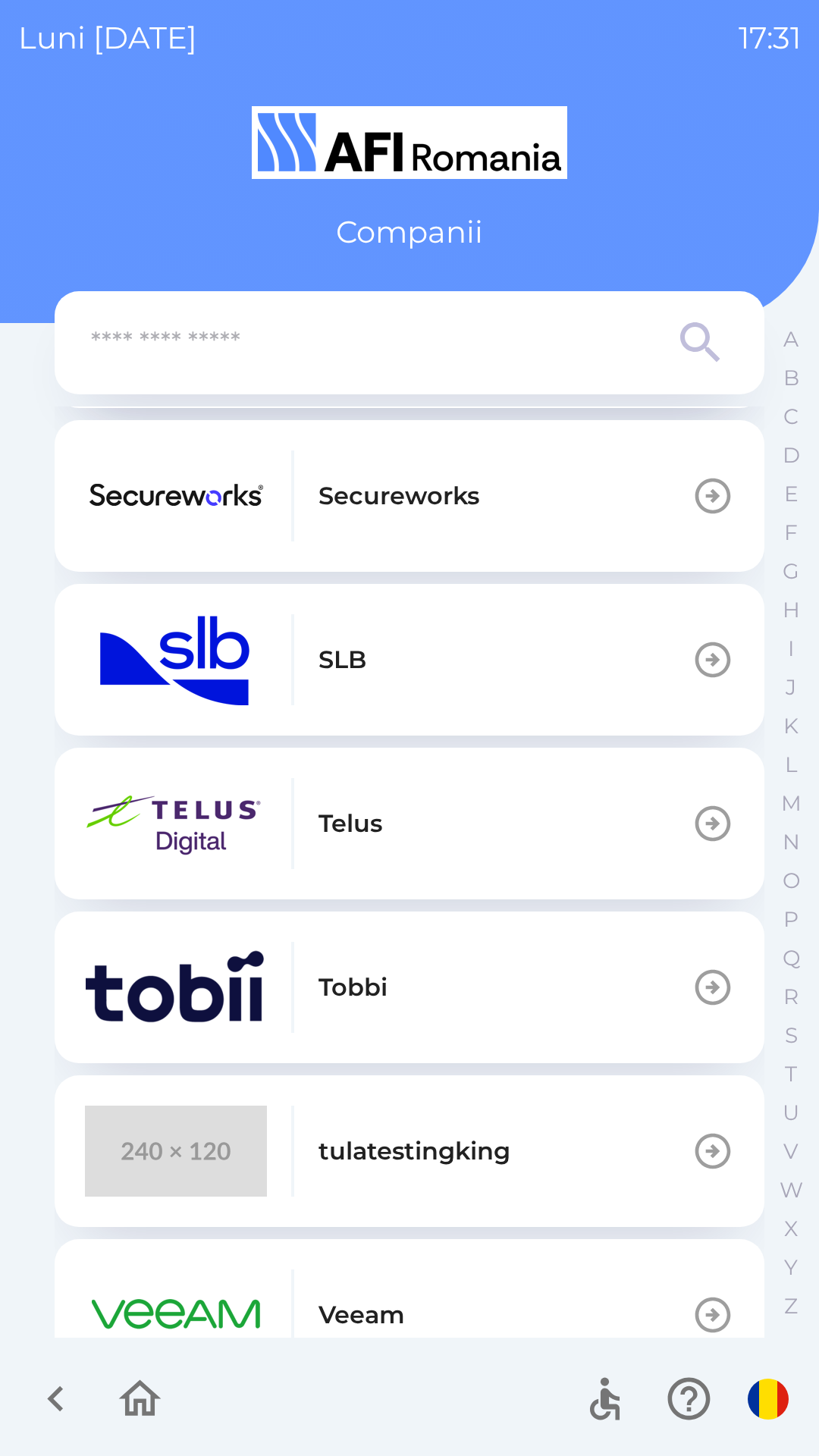
scroll to position [694, 0]
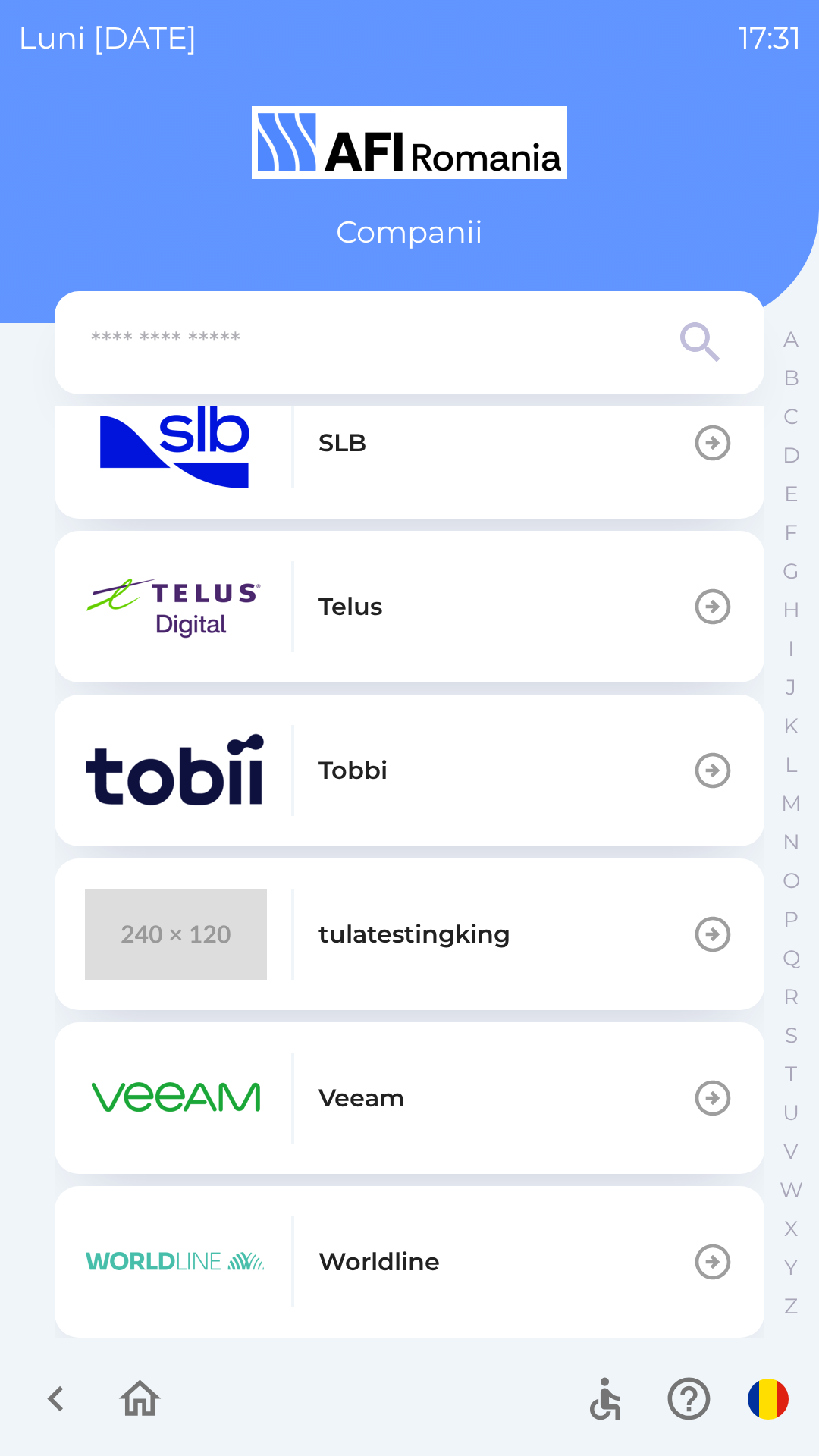
click at [123, 1265] on img "button" at bounding box center [176, 1261] width 182 height 91
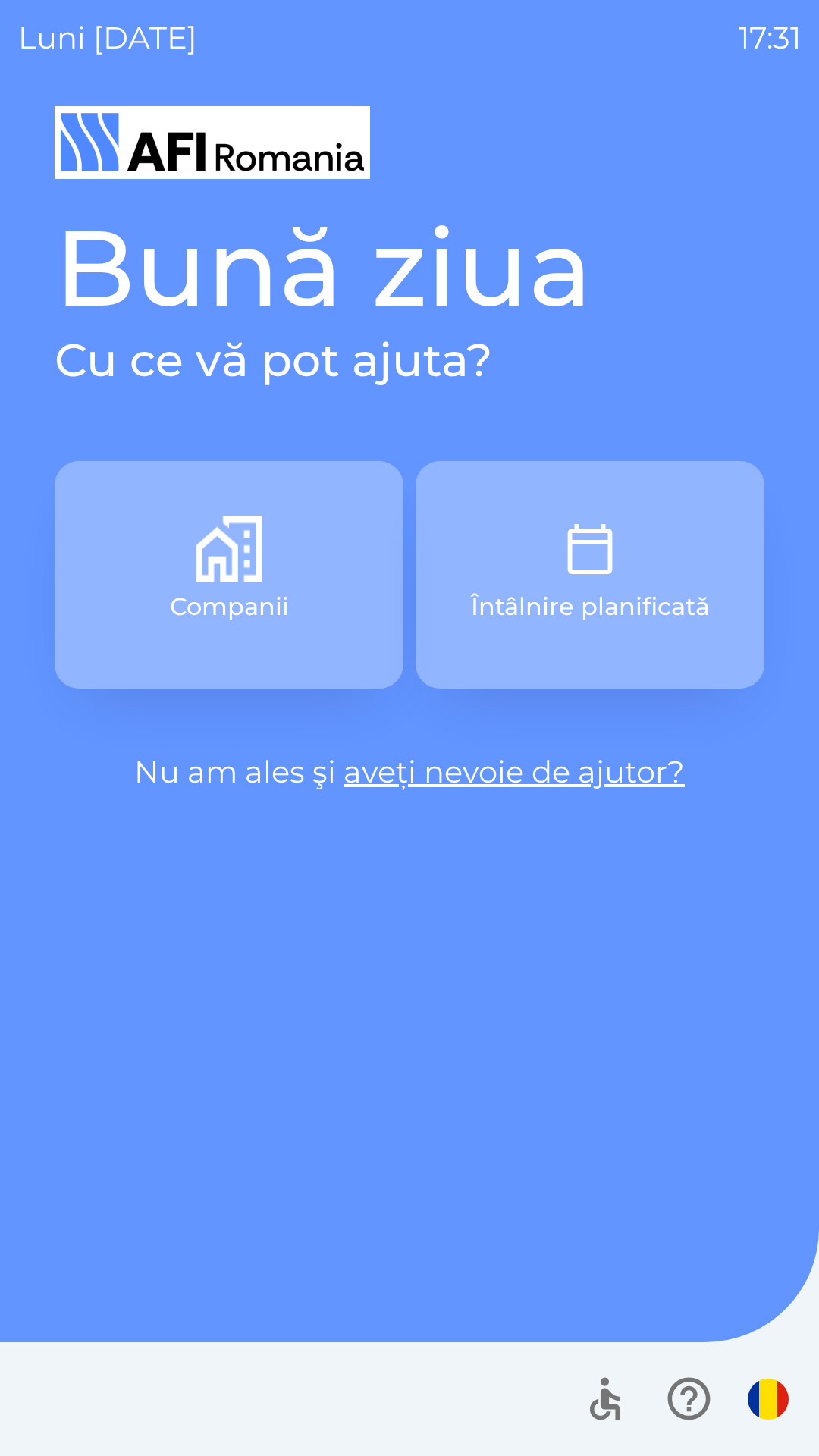
click at [185, 600] on p "Companii" at bounding box center [229, 607] width 119 height 37
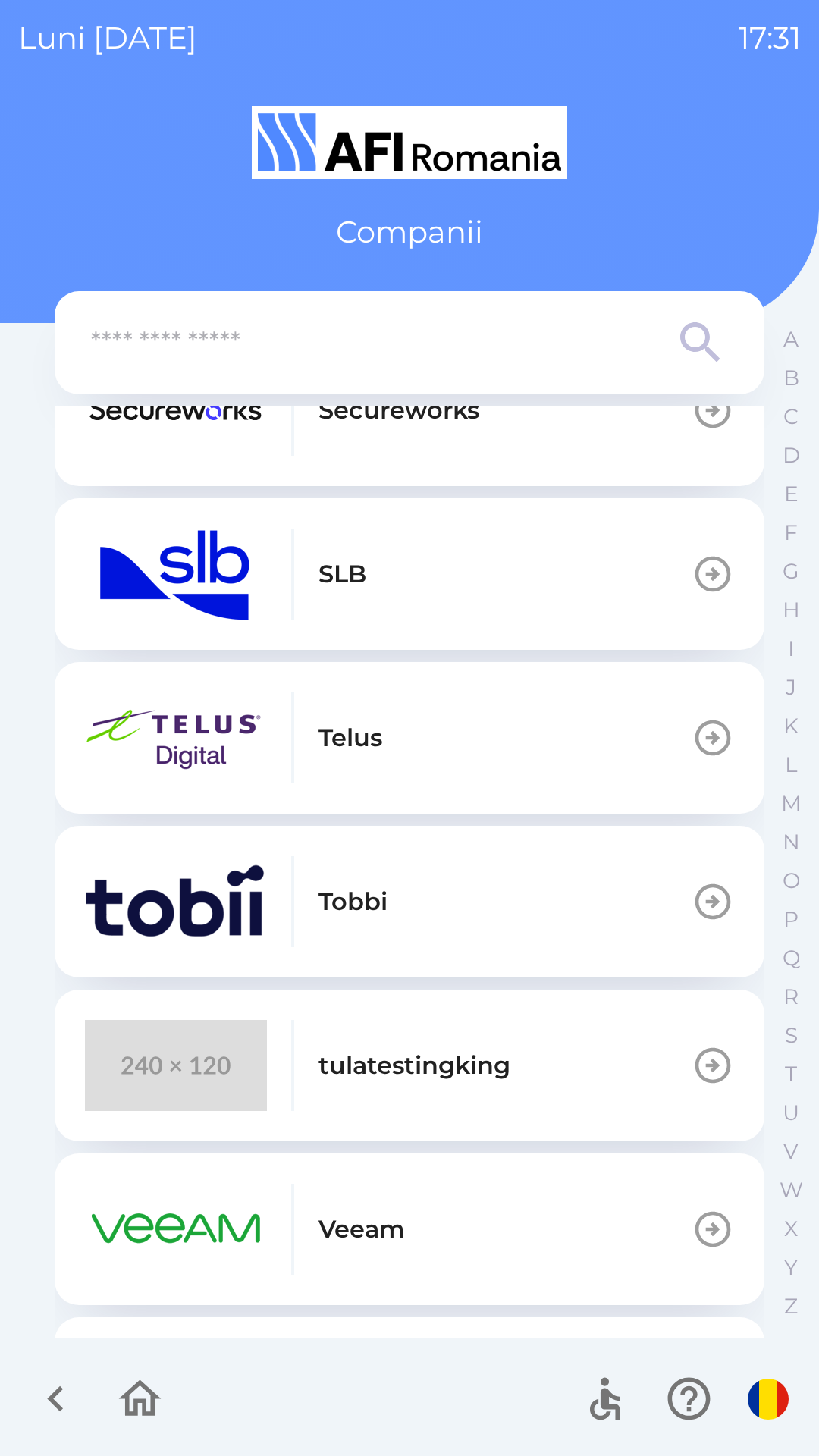
scroll to position [694, 0]
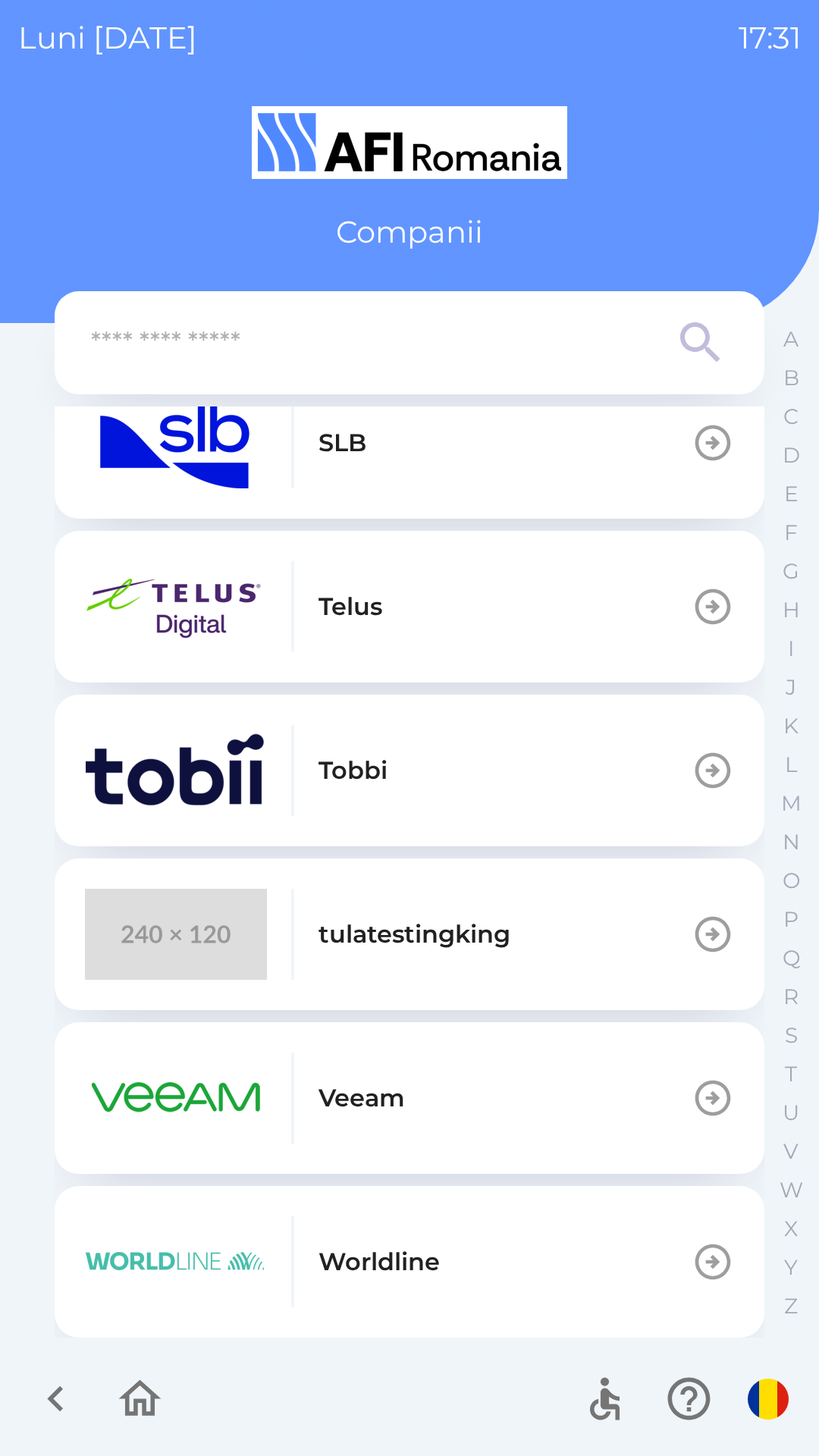
click at [180, 1279] on img "button" at bounding box center [176, 1261] width 182 height 91
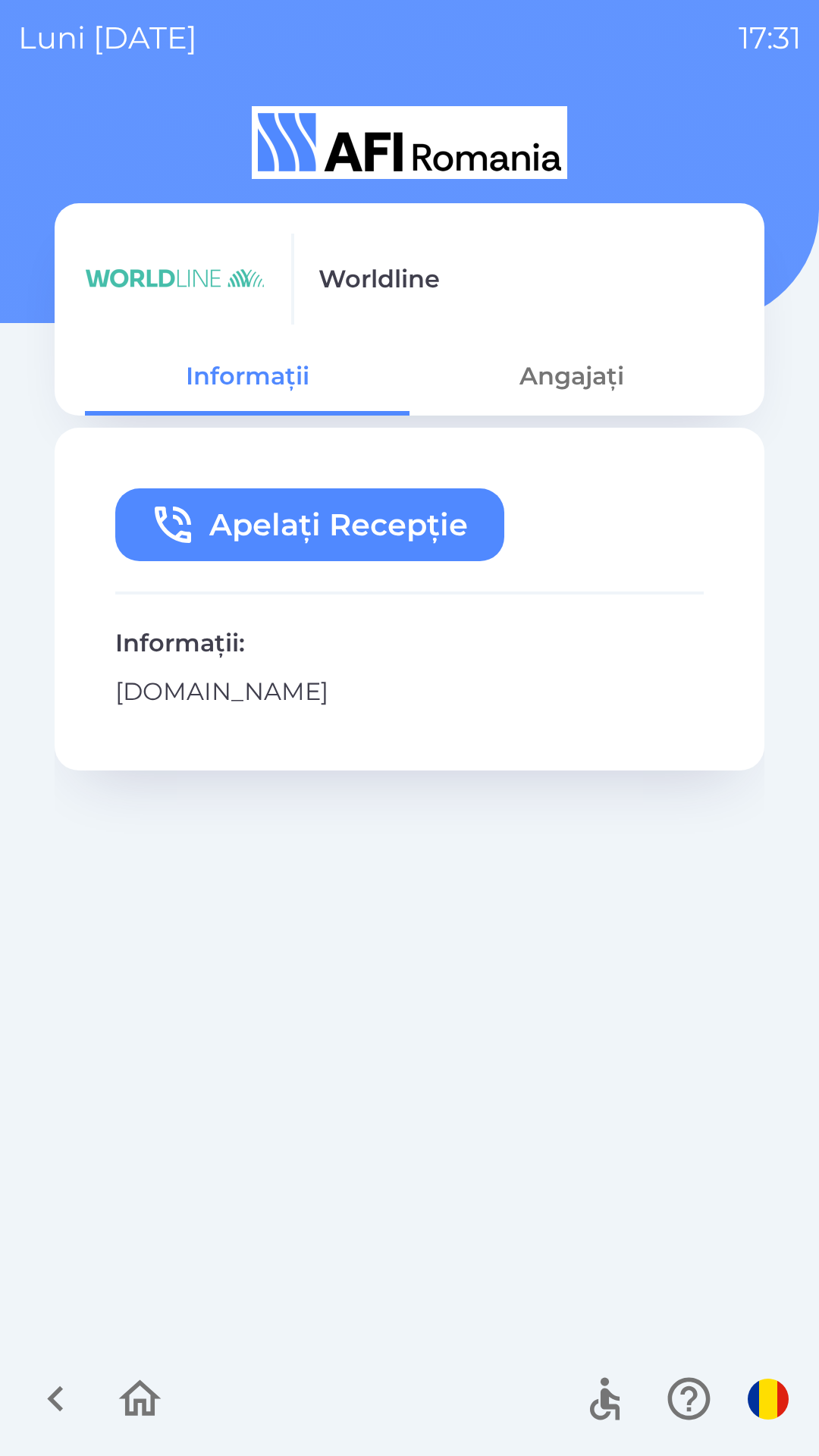
click at [44, 1408] on icon "button" at bounding box center [56, 1399] width 51 height 51
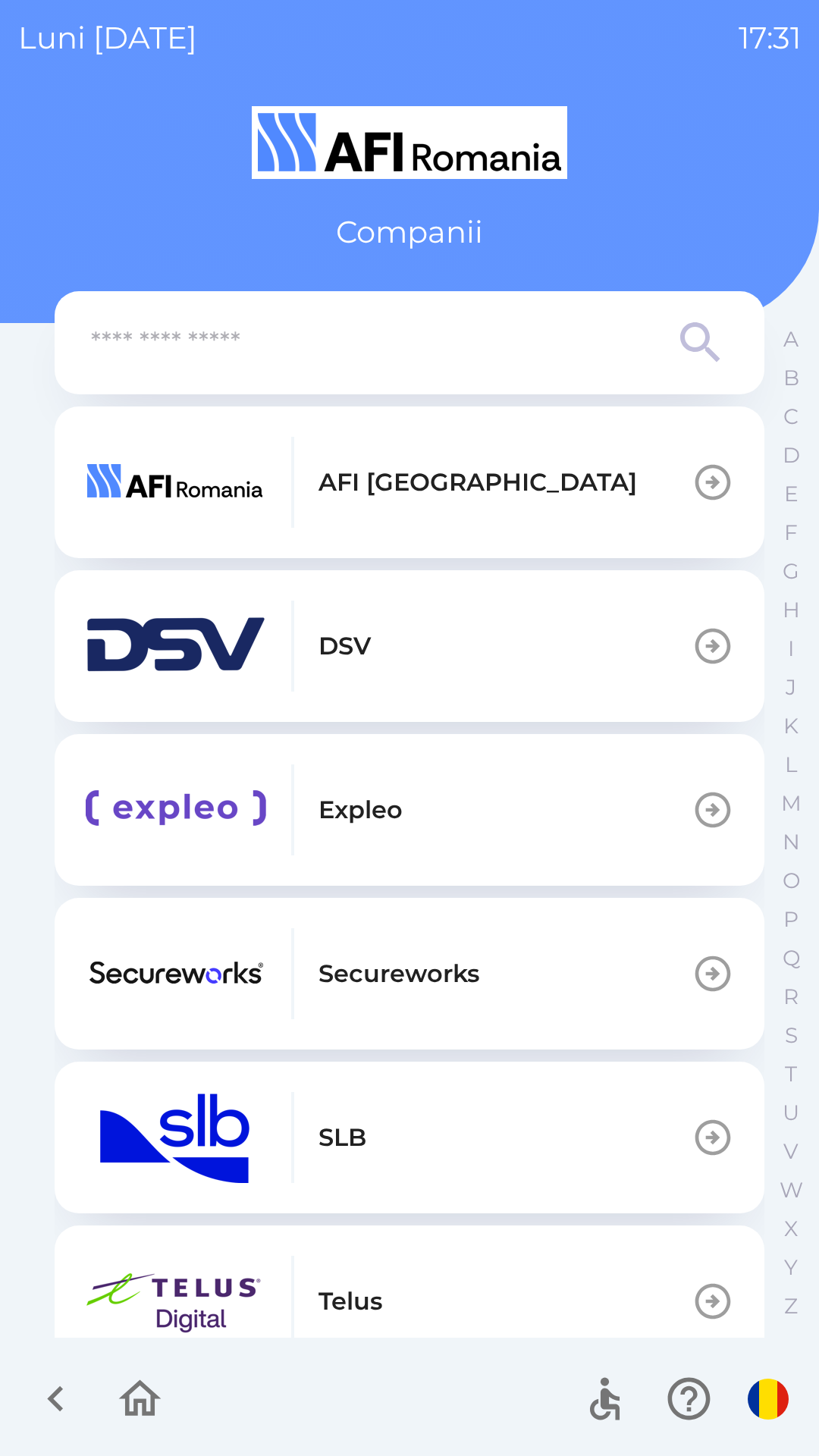
click at [154, 520] on img "button" at bounding box center [176, 482] width 182 height 91
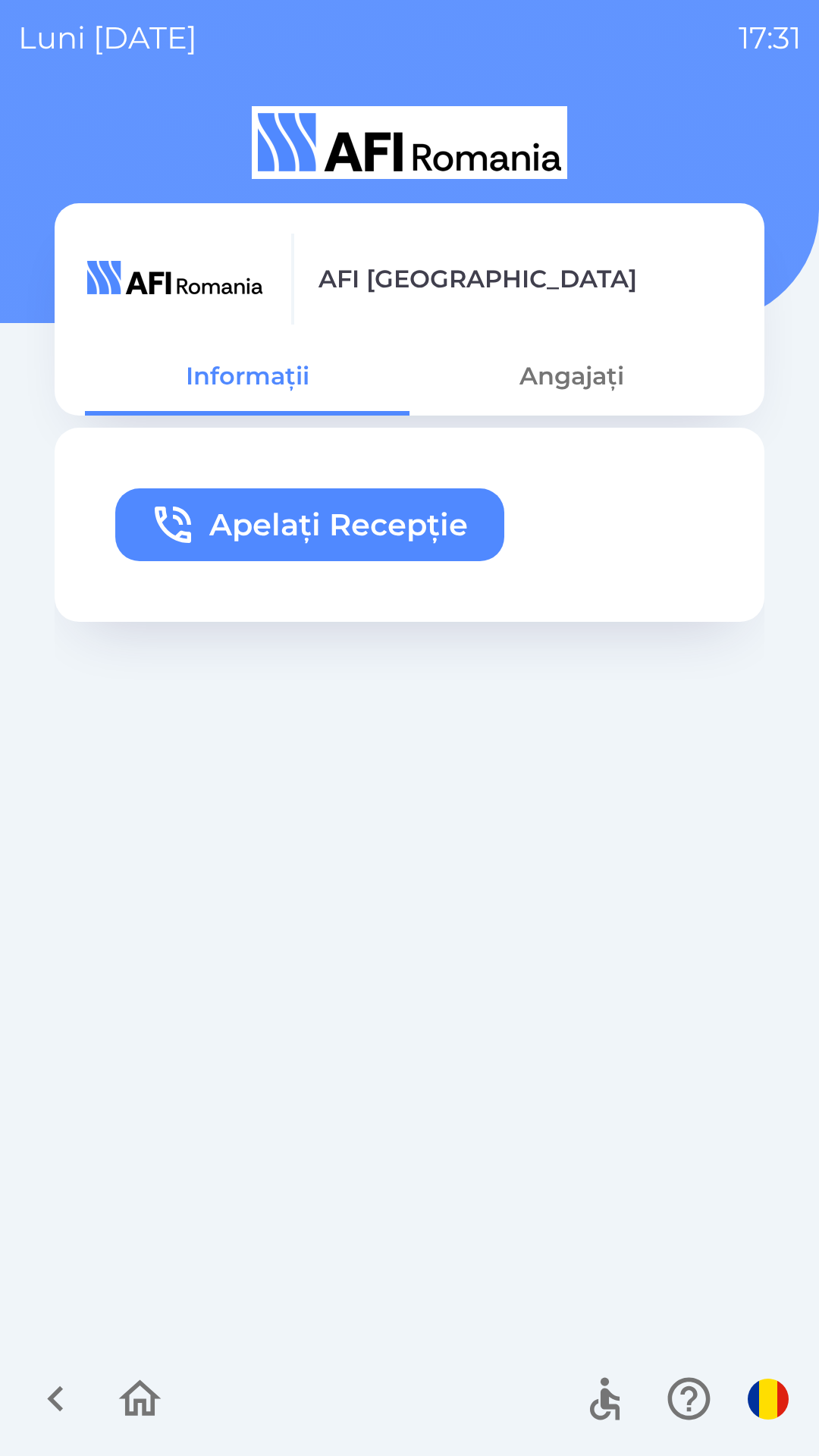
click at [45, 1403] on icon "button" at bounding box center [56, 1399] width 51 height 51
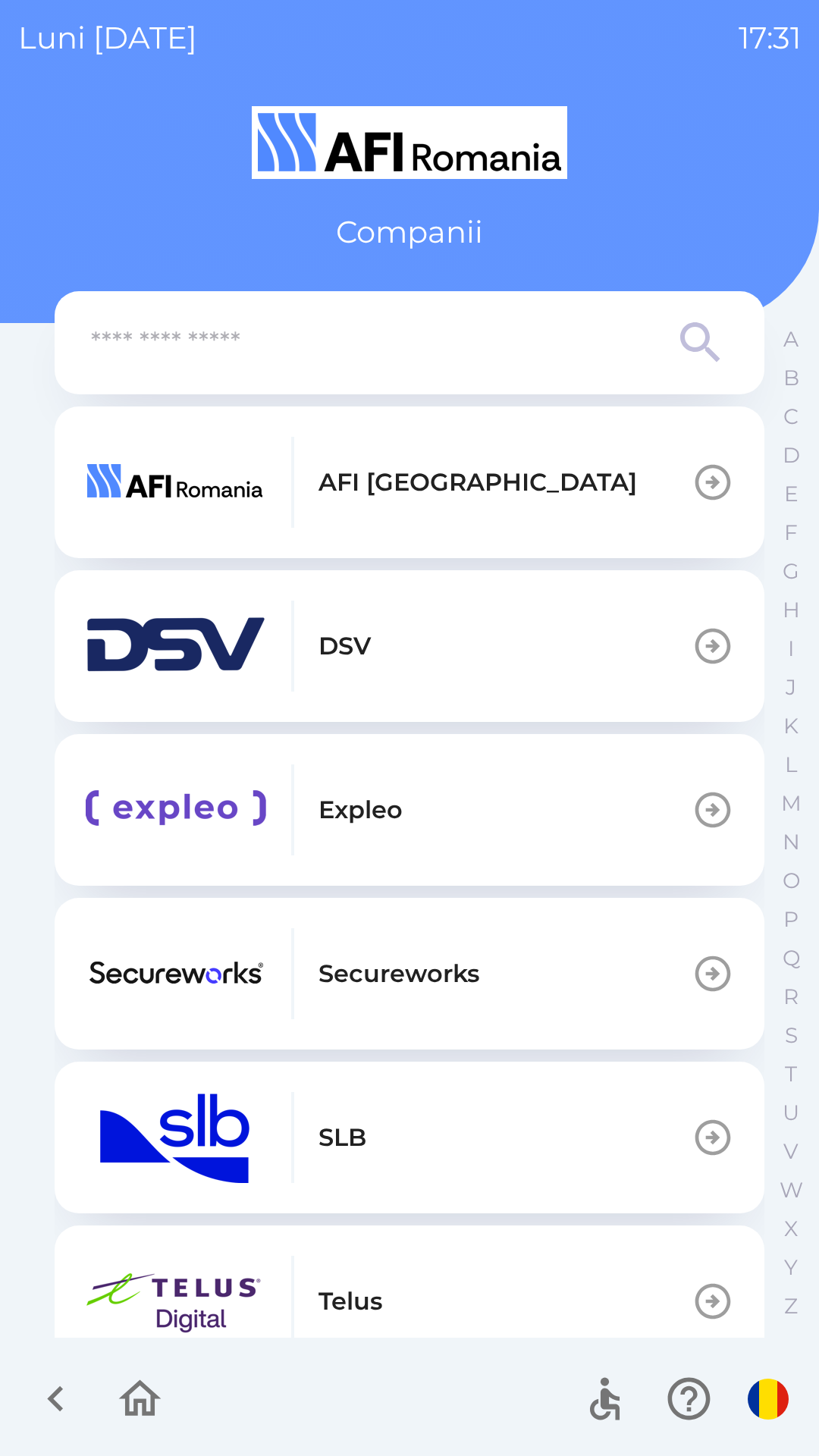
click at [141, 677] on img "button" at bounding box center [176, 645] width 182 height 91
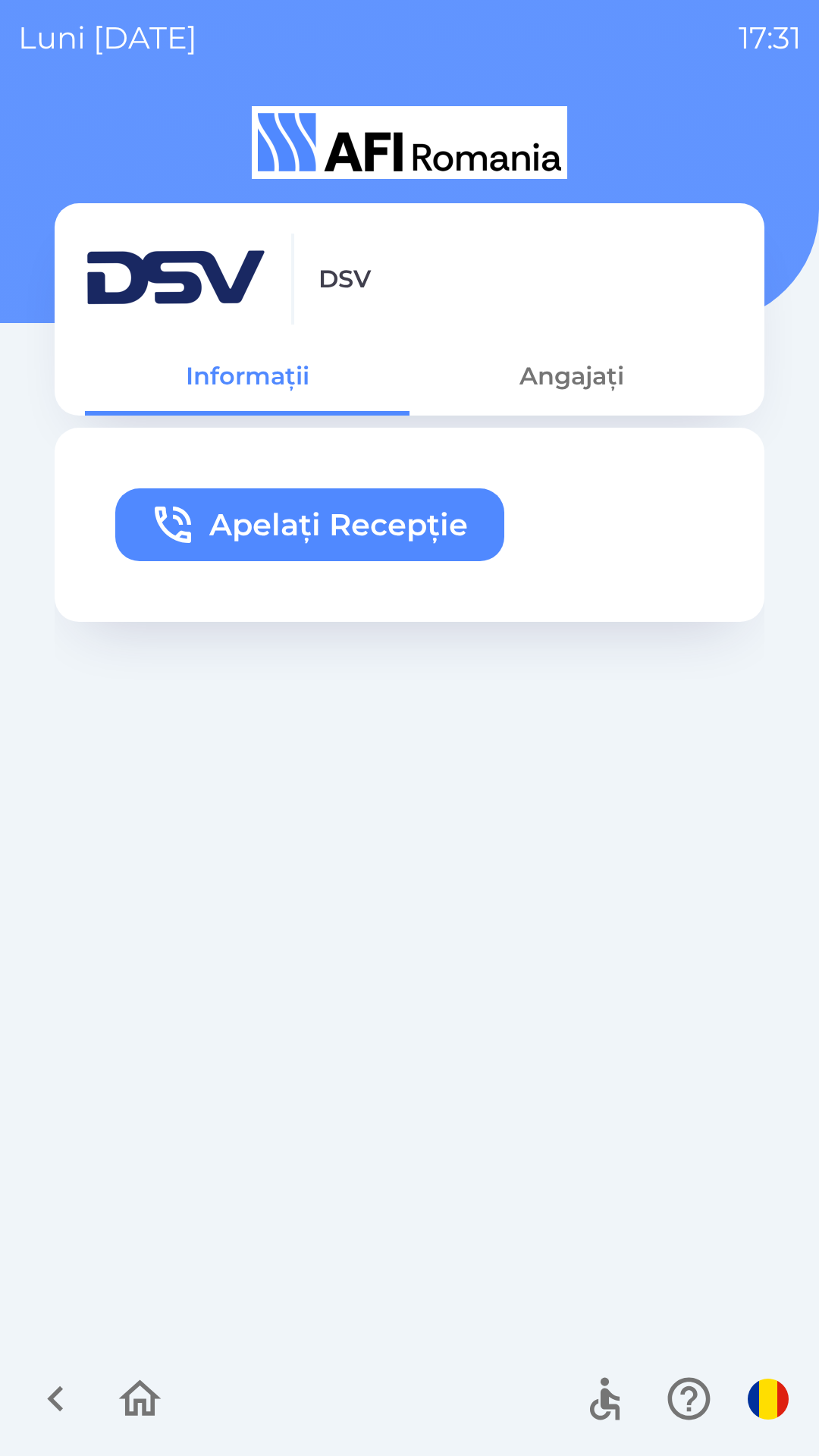
click at [44, 1405] on icon "button" at bounding box center [56, 1399] width 51 height 51
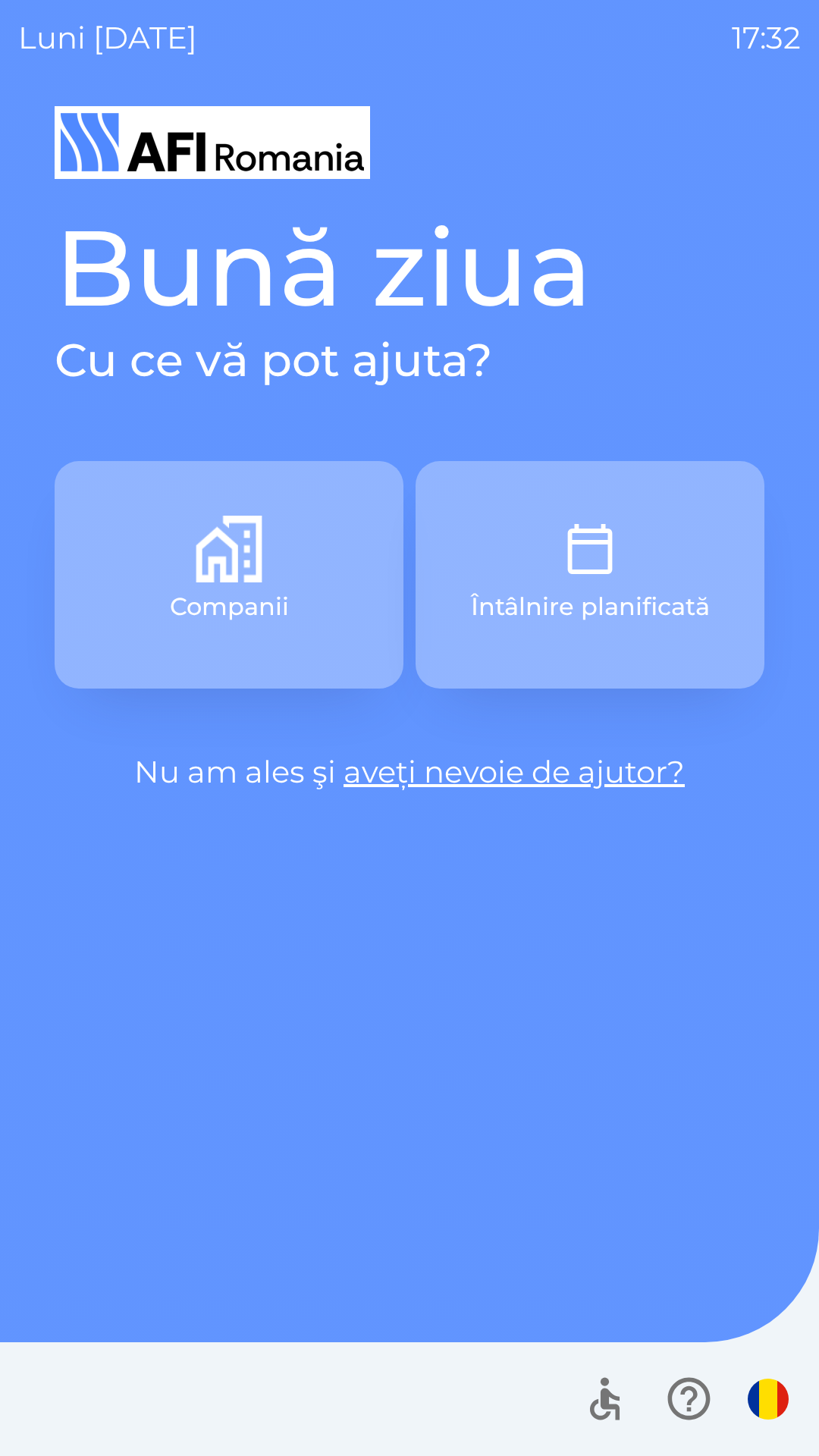
click at [643, 773] on link "aveți nevoie de ajutor?" at bounding box center [514, 772] width 342 height 37
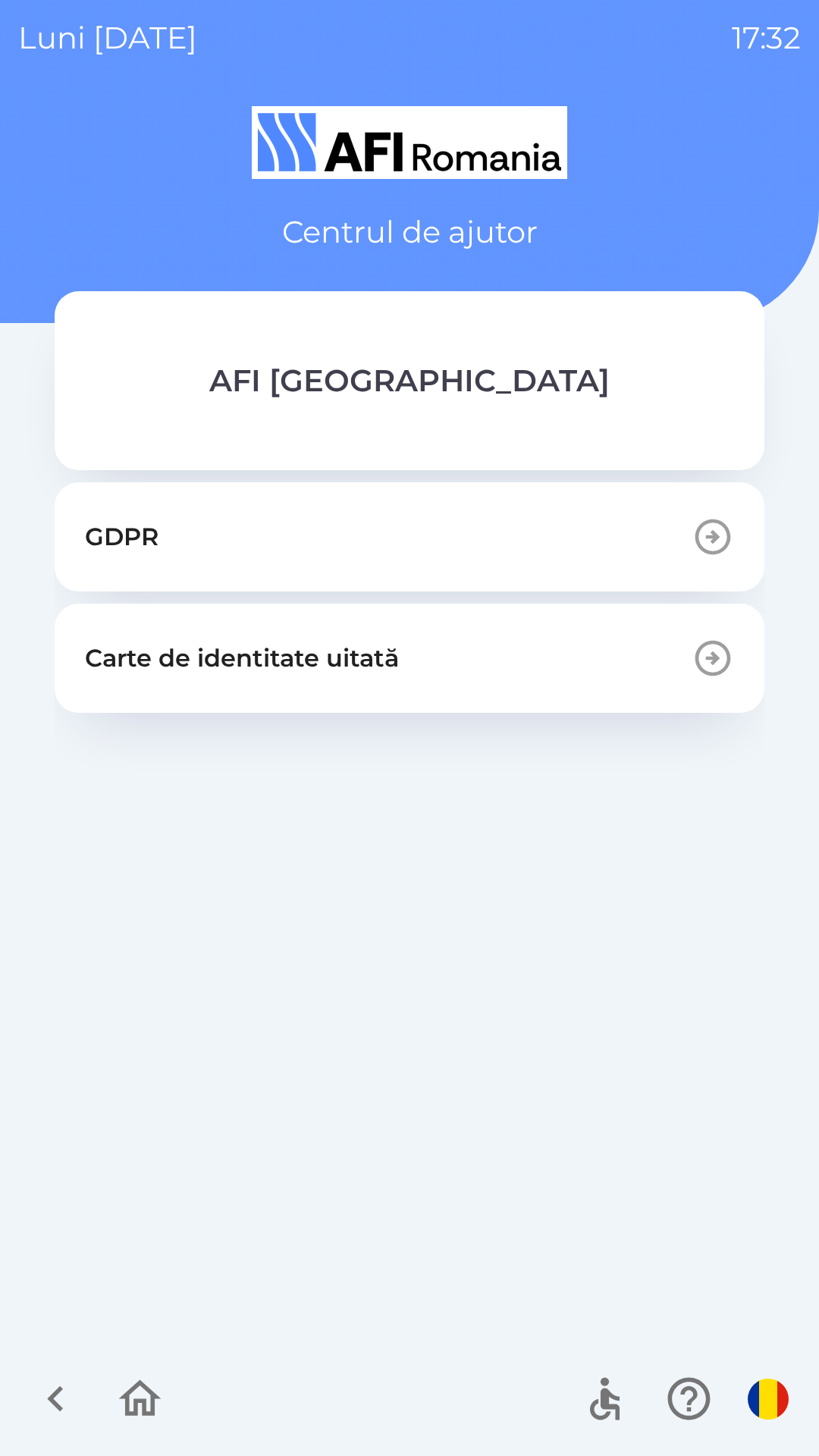
click at [753, 1392] on img "button" at bounding box center [769, 1399] width 41 height 41
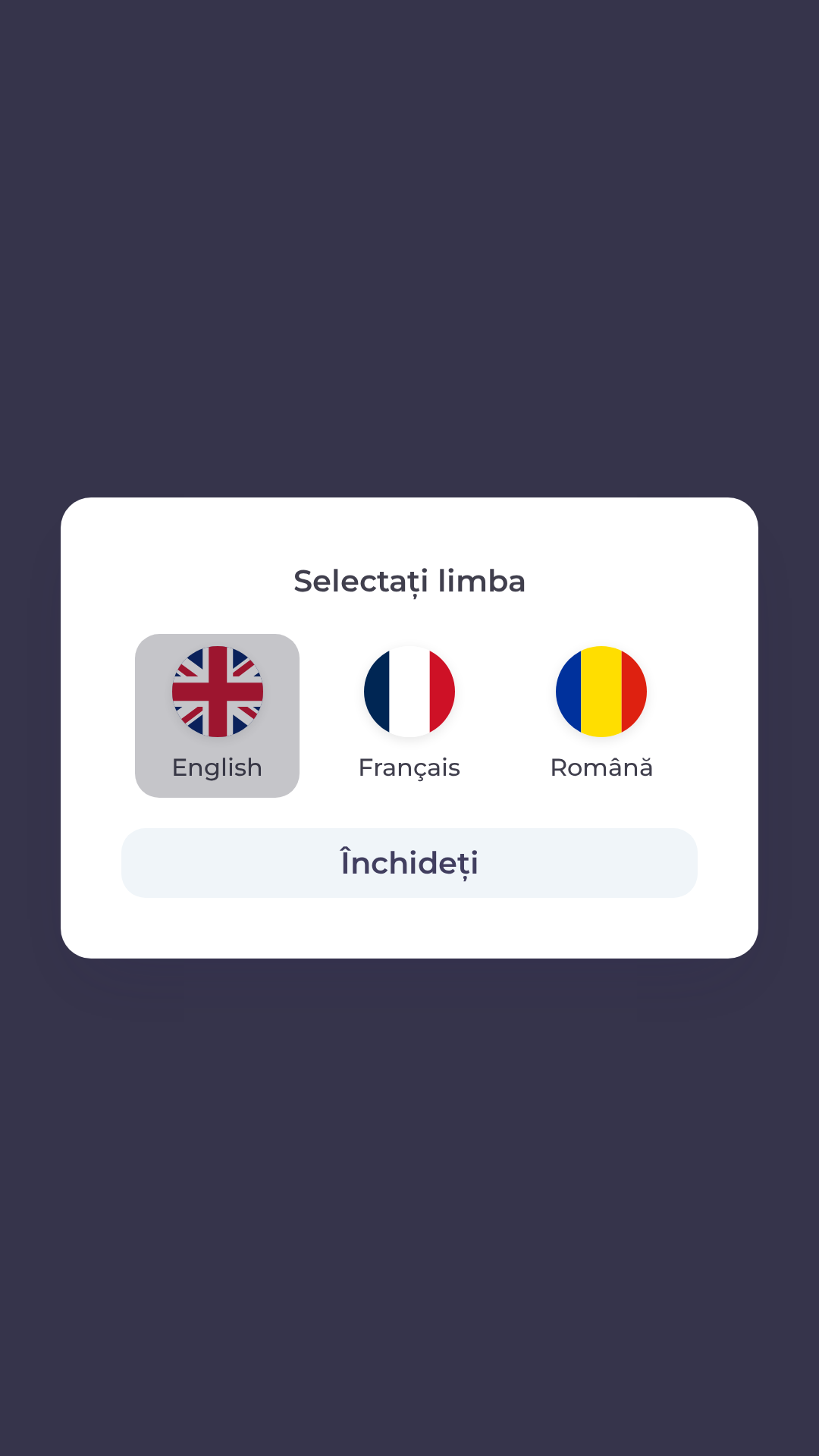
click at [225, 694] on img "button" at bounding box center [217, 691] width 91 height 91
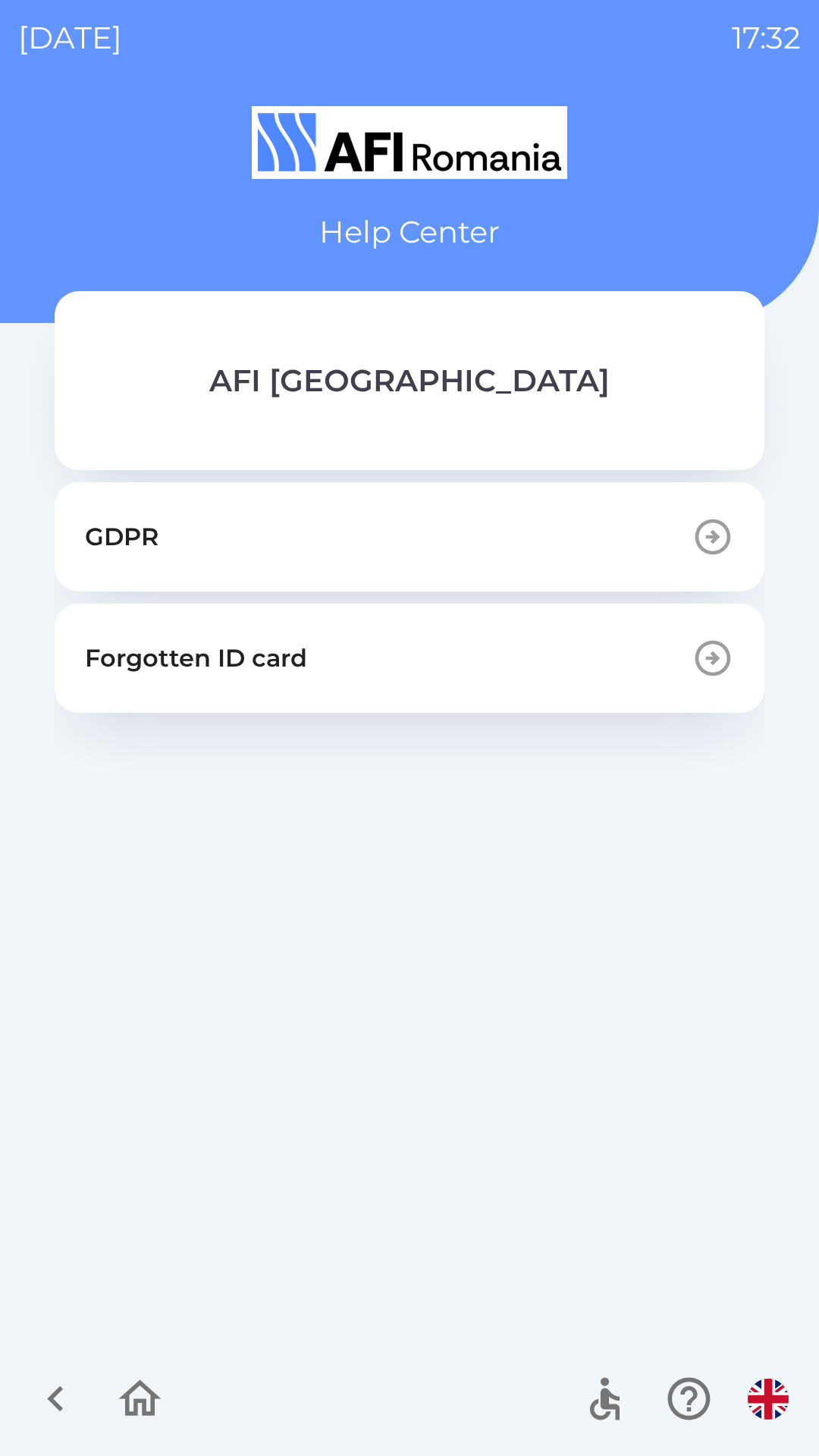
click at [583, 647] on button "Forgotten ID card" at bounding box center [409, 658] width 710 height 109
